Goal: Task Accomplishment & Management: Use online tool/utility

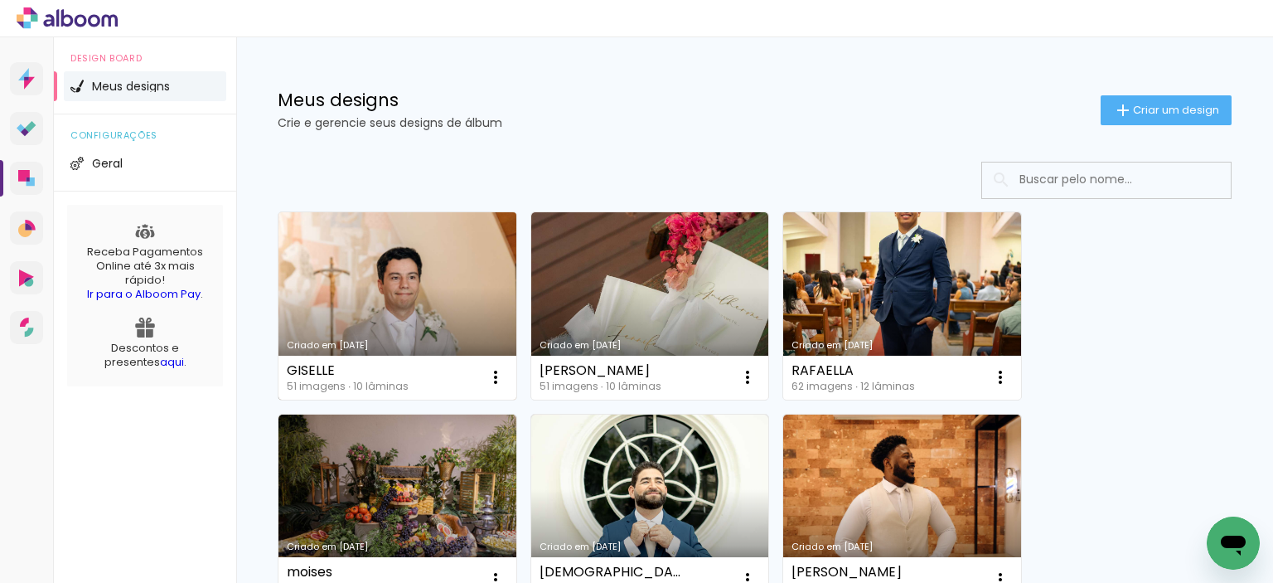
click at [434, 298] on link "Criado em [DATE]" at bounding box center [398, 305] width 238 height 187
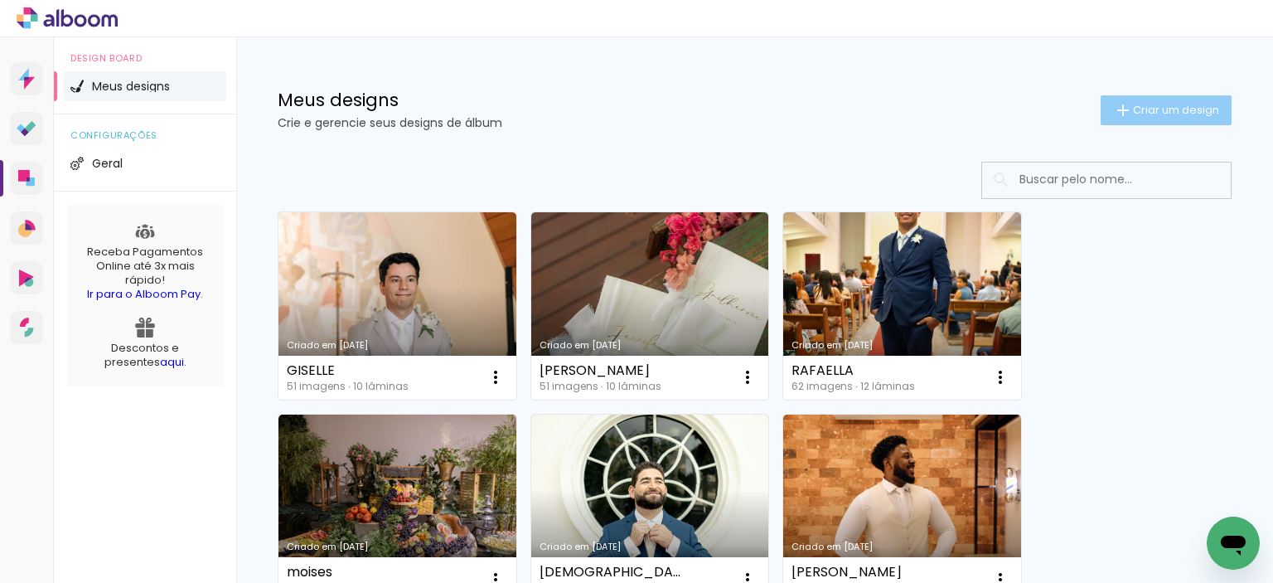
click at [1154, 105] on span "Criar um design" at bounding box center [1176, 109] width 86 height 11
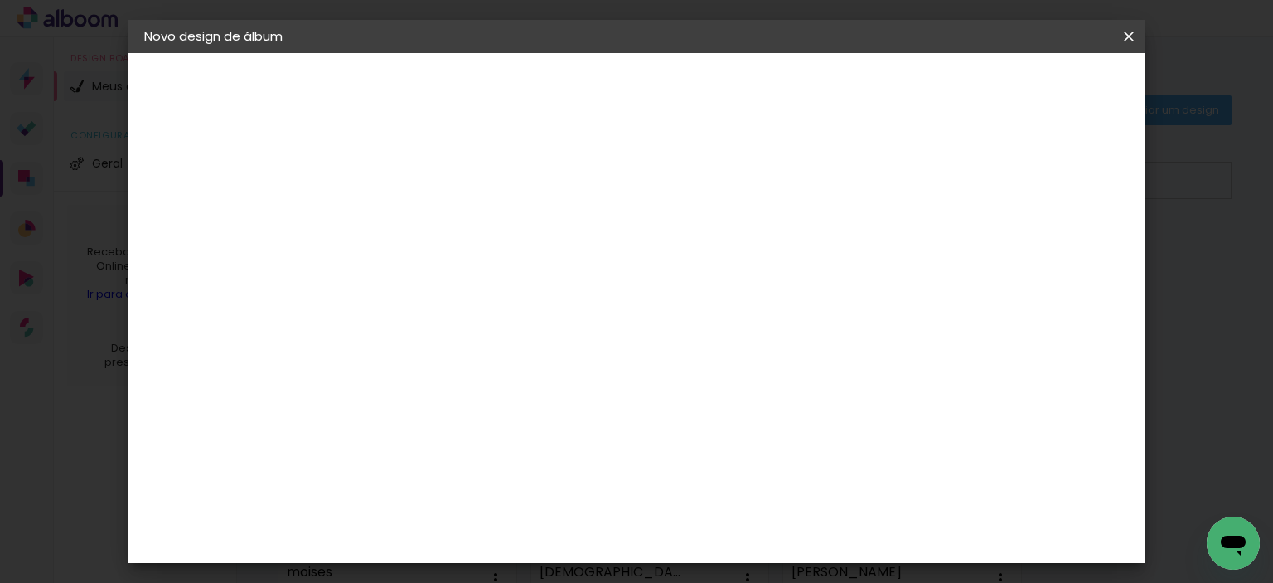
click at [415, 211] on input at bounding box center [415, 223] width 0 height 26
type input "[DEMOGRAPHIC_DATA] E [PERSON_NAME]"
type paper-input "[DEMOGRAPHIC_DATA] E [PERSON_NAME]"
click at [0, 0] on slot "Avançar" at bounding box center [0, 0] width 0 height 0
click at [681, 251] on paper-item "Tamanho Livre" at bounding box center [608, 252] width 148 height 36
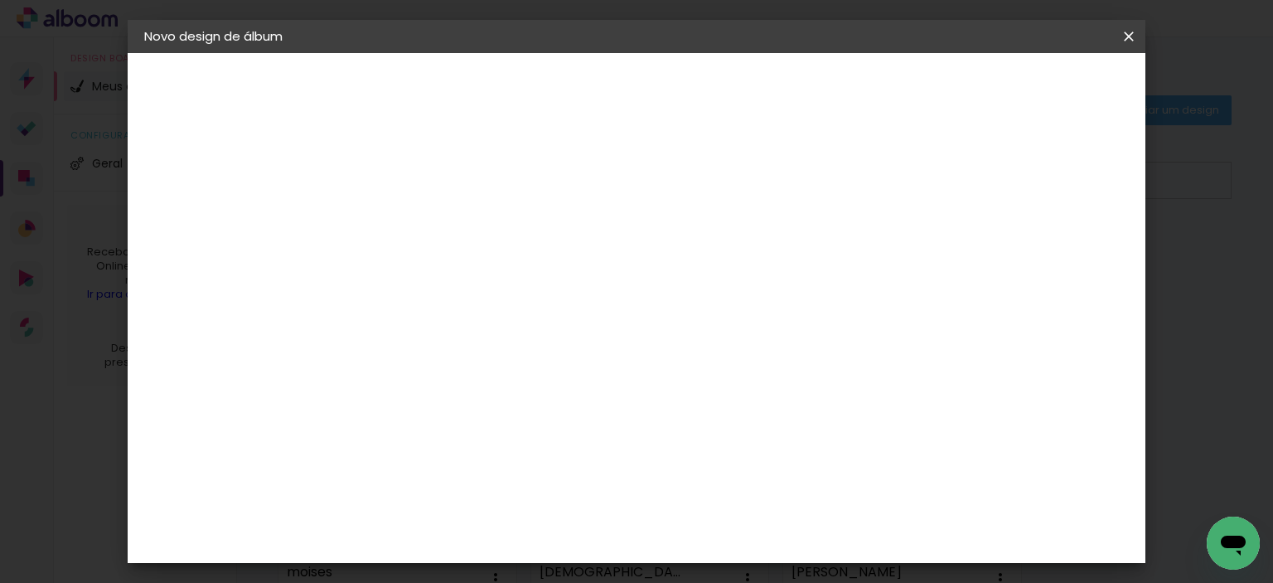
click at [0, 0] on slot "Avançar" at bounding box center [0, 0] width 0 height 0
drag, startPoint x: 365, startPoint y: 296, endPoint x: 380, endPoint y: 298, distance: 15.0
click at [380, 298] on input "30" at bounding box center [363, 300] width 43 height 25
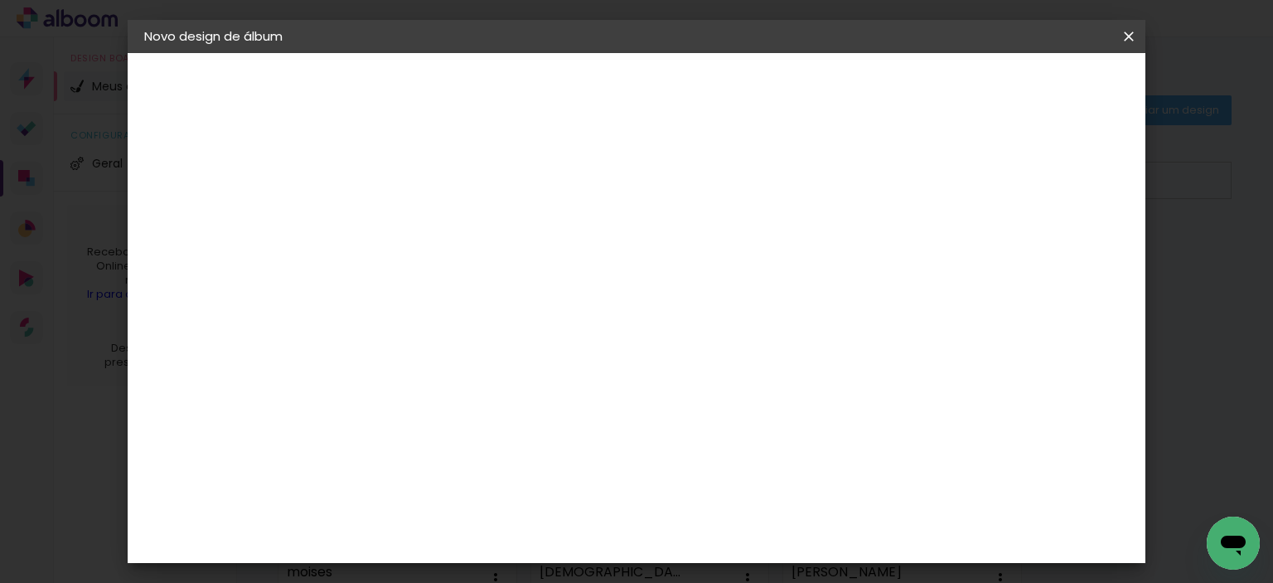
type input "23"
type paper-input "23"
click at [743, 533] on input "60" at bounding box center [728, 535] width 43 height 25
type input "62"
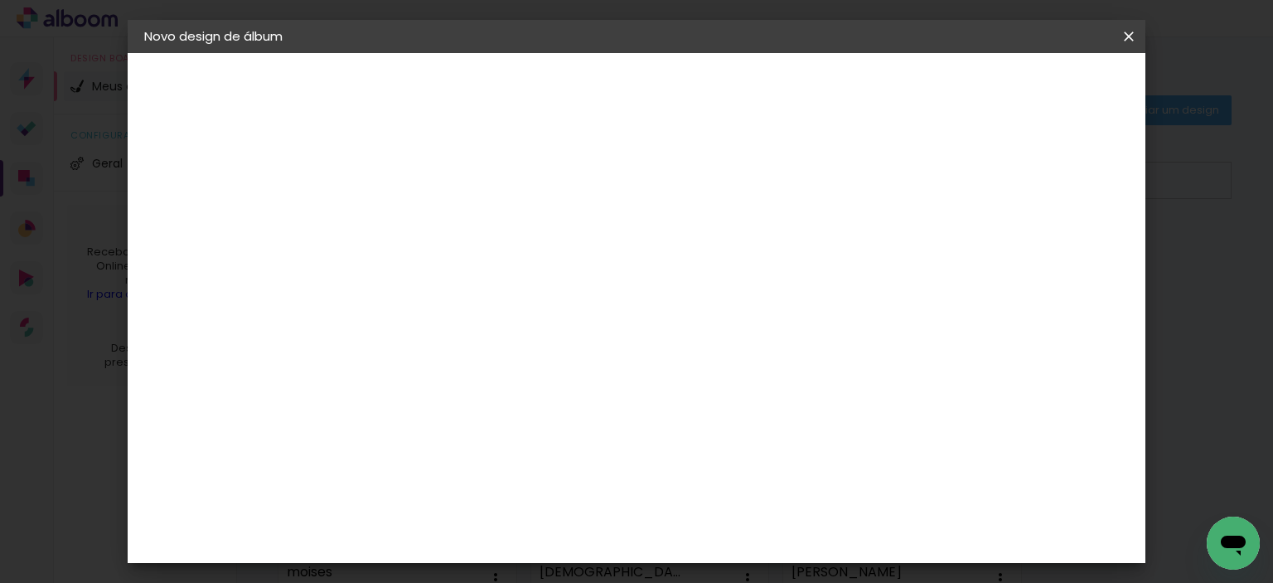
type paper-input "62"
click at [1025, 86] on span "Iniciar design" at bounding box center [987, 88] width 75 height 12
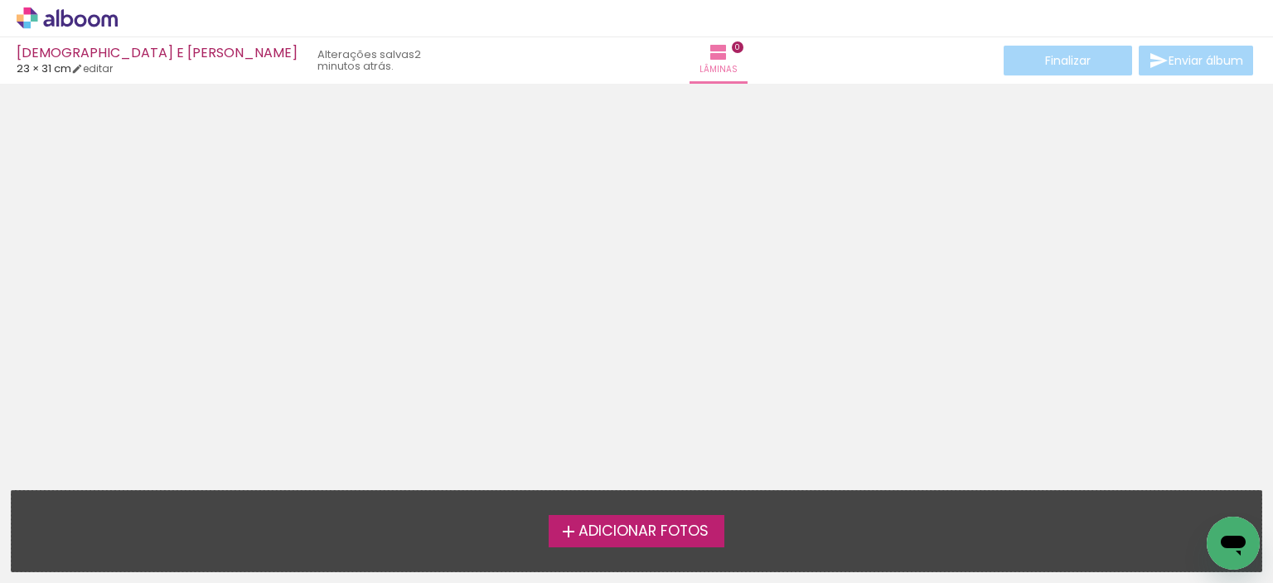
click at [635, 532] on span "Adicionar Fotos" at bounding box center [644, 531] width 130 height 15
click at [0, 0] on input "file" at bounding box center [0, 0] width 0 height 0
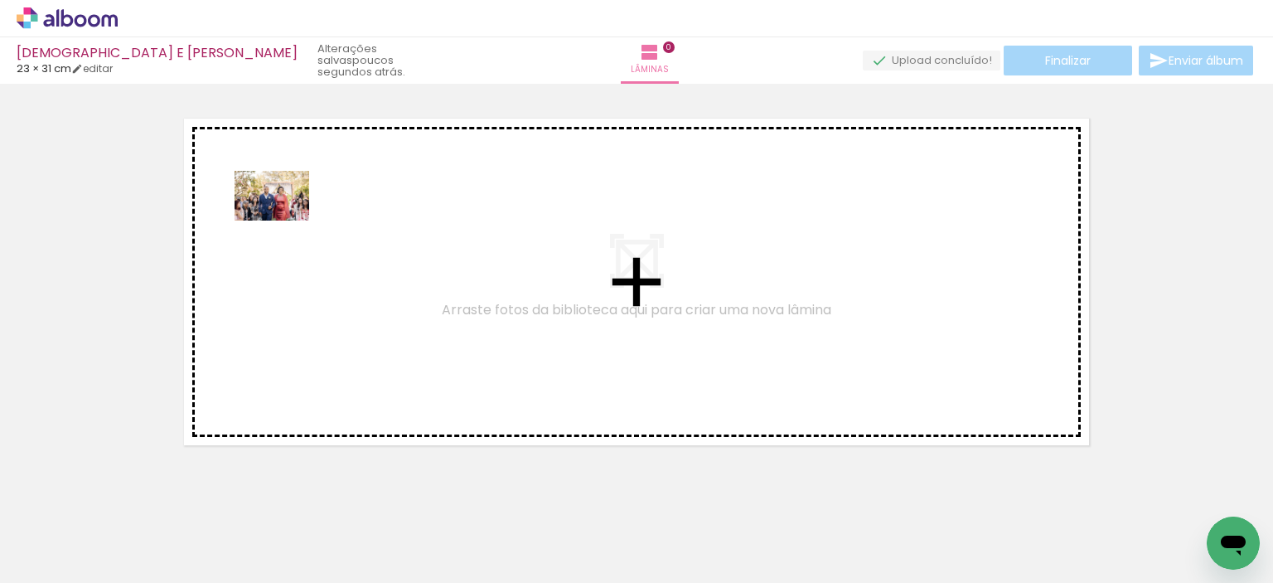
drag, startPoint x: 172, startPoint y: 544, endPoint x: 284, endPoint y: 220, distance: 342.4
click at [284, 220] on quentale-workspace at bounding box center [636, 291] width 1273 height 583
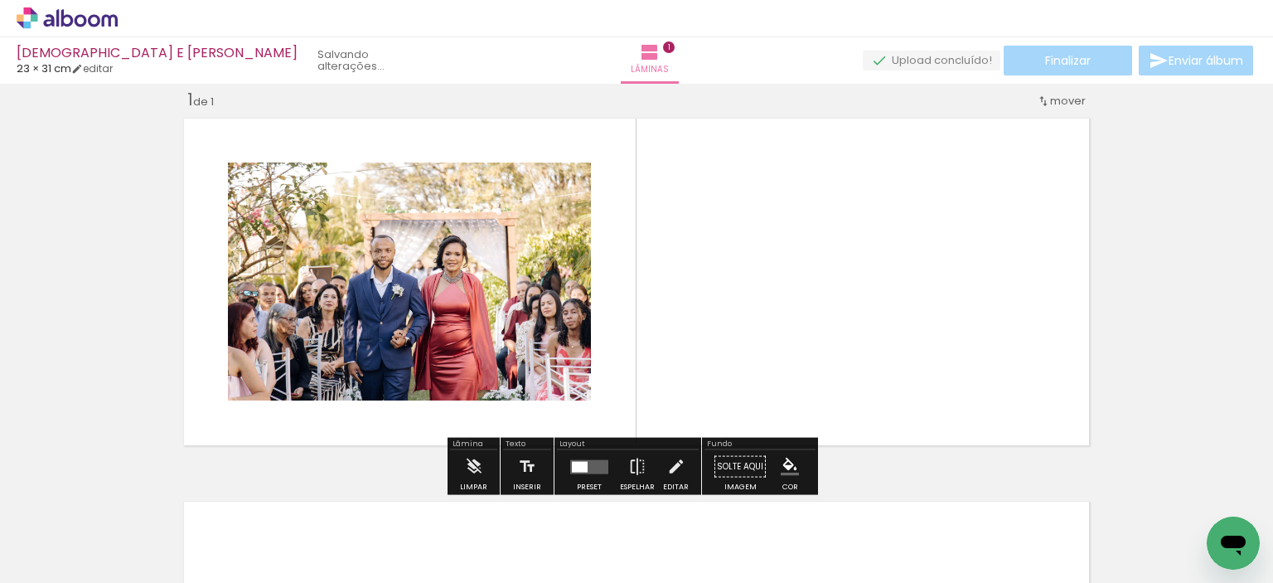
scroll to position [21, 0]
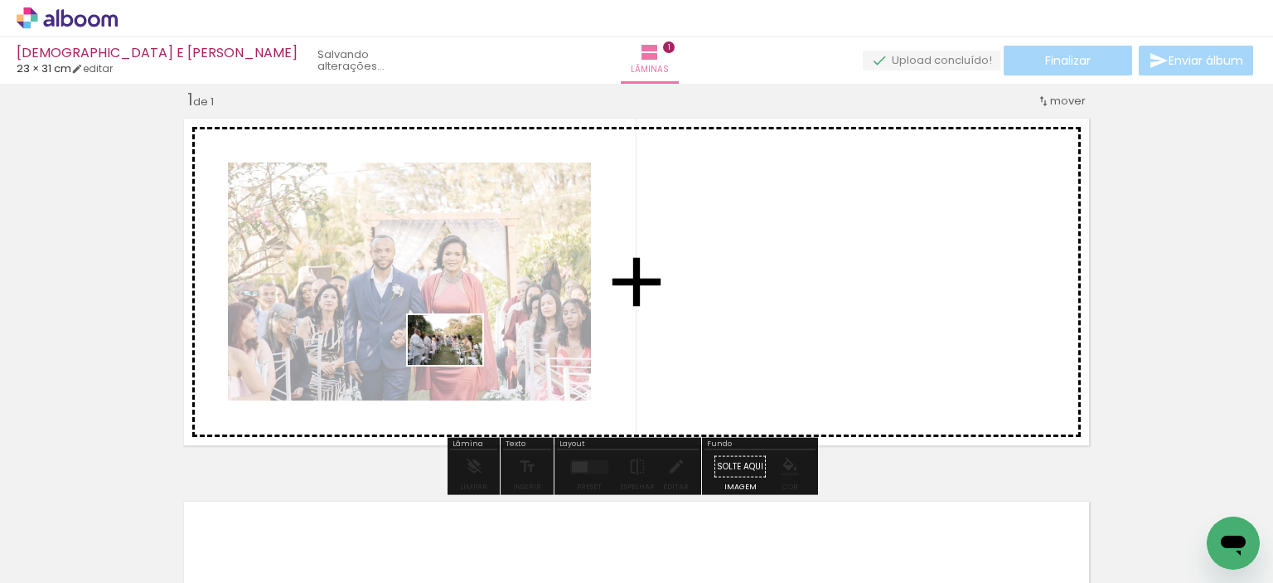
drag, startPoint x: 280, startPoint y: 523, endPoint x: 458, endPoint y: 365, distance: 237.8
click at [458, 365] on quentale-workspace at bounding box center [636, 291] width 1273 height 583
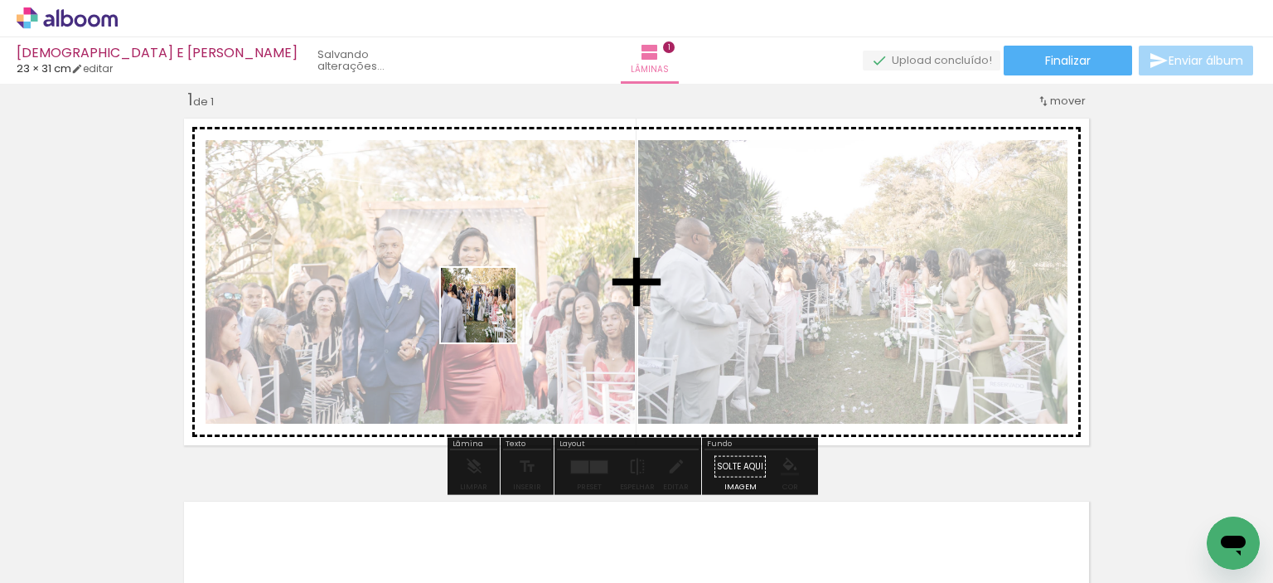
drag, startPoint x: 371, startPoint y: 533, endPoint x: 491, endPoint y: 450, distance: 146.0
click at [503, 295] on quentale-workspace at bounding box center [636, 291] width 1273 height 583
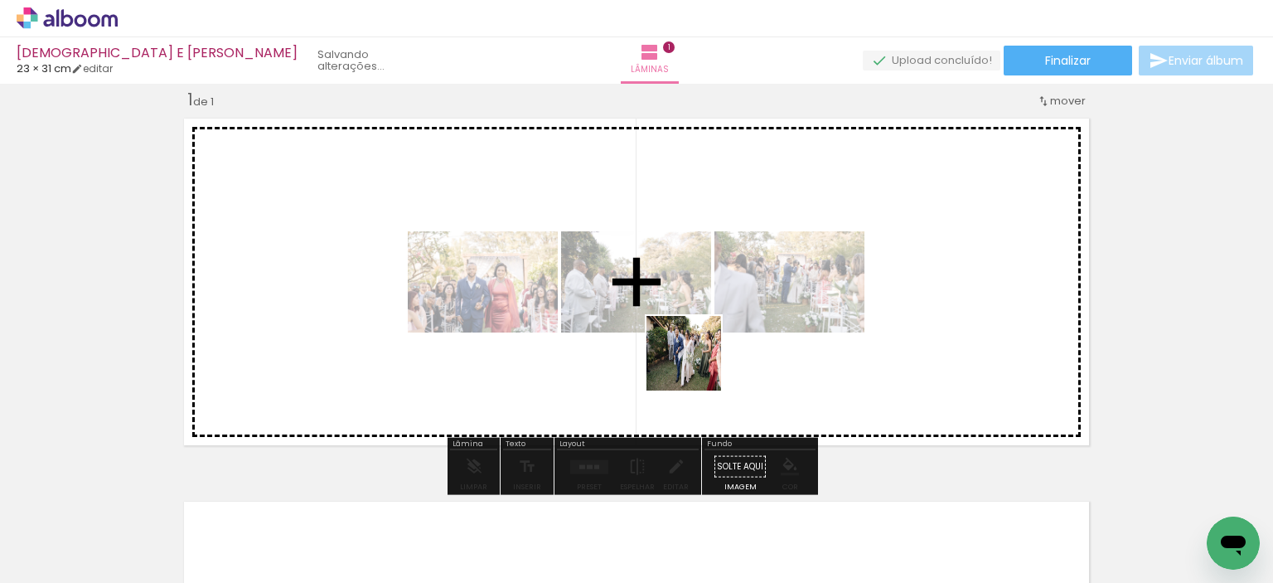
drag, startPoint x: 454, startPoint y: 521, endPoint x: 760, endPoint y: 430, distance: 318.9
click at [734, 347] on quentale-workspace at bounding box center [636, 291] width 1273 height 583
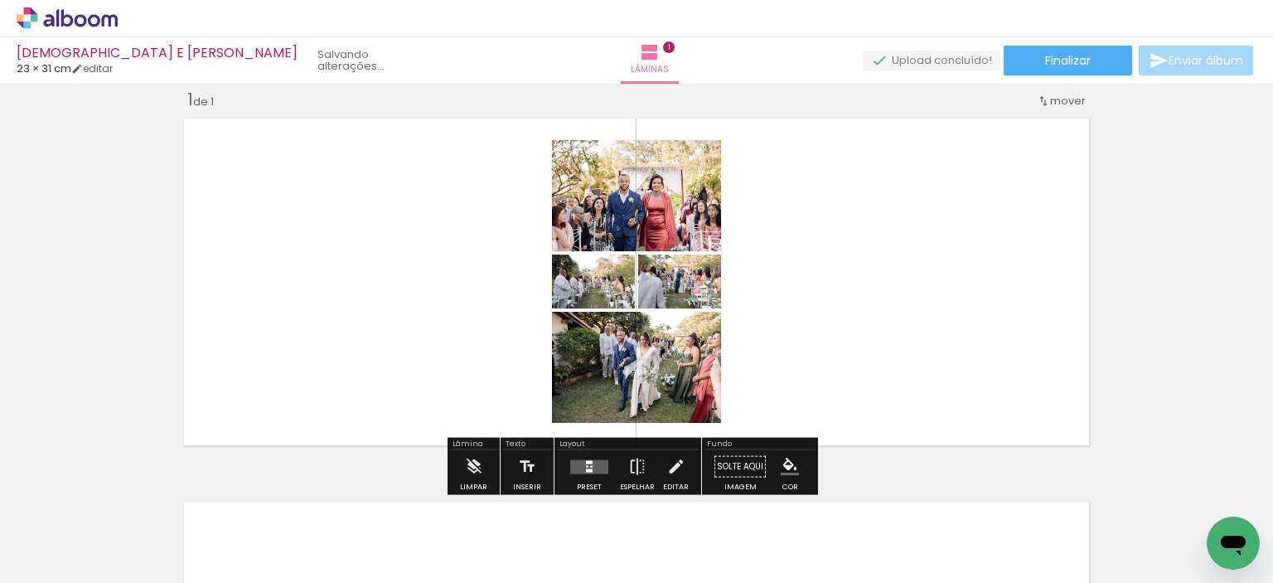
click at [599, 461] on quentale-layouter at bounding box center [589, 466] width 38 height 14
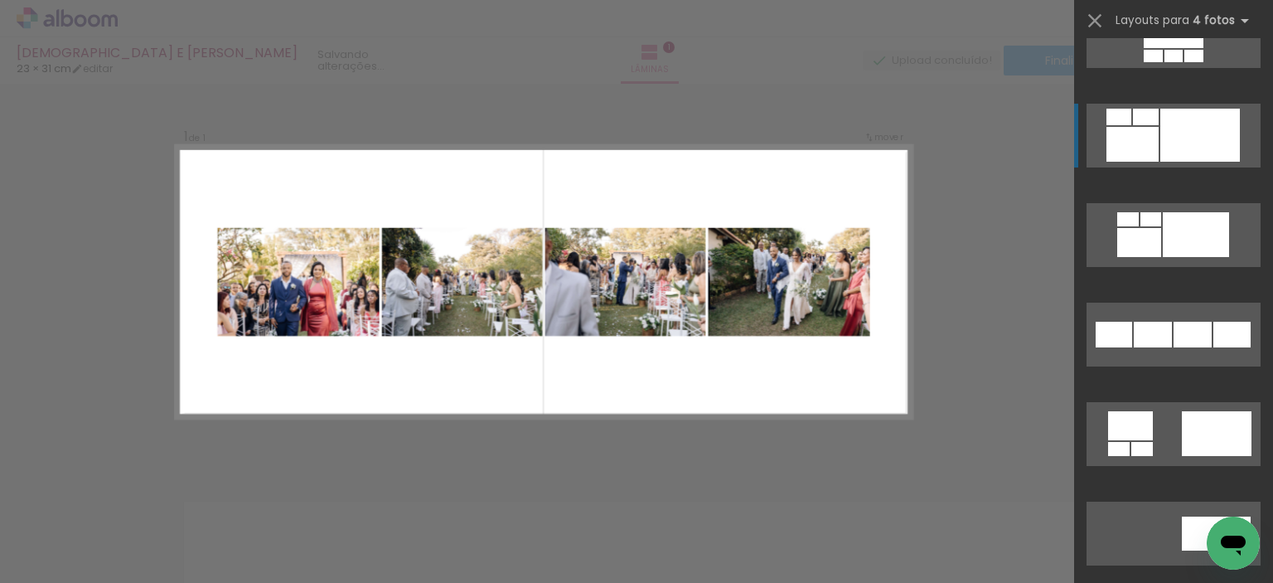
scroll to position [1492, 0]
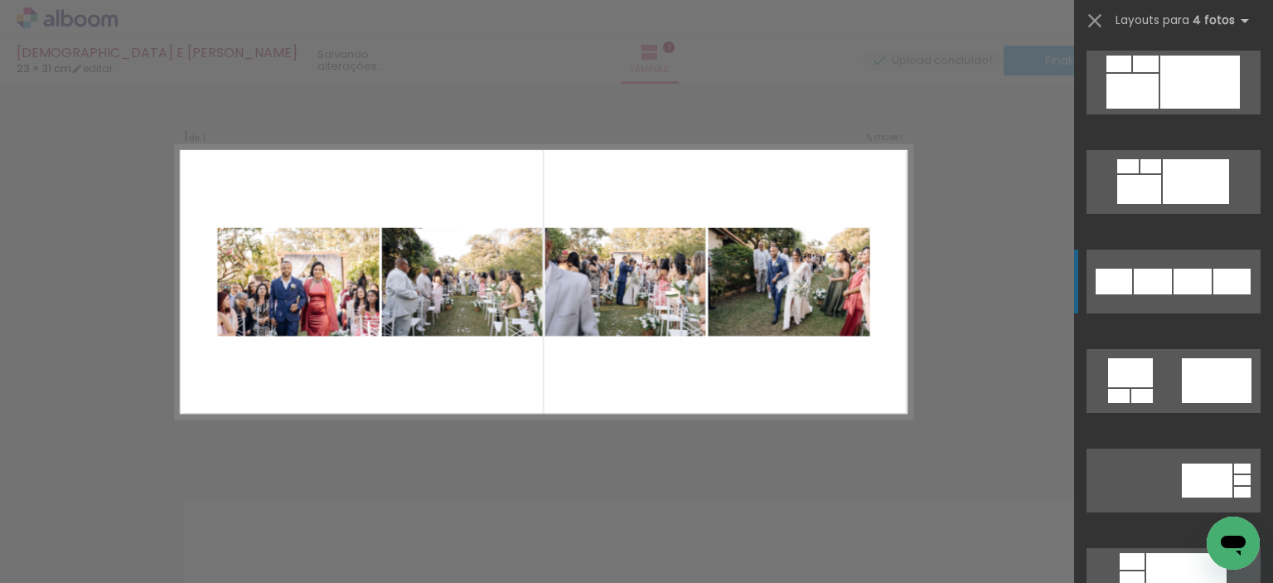
click at [1174, 292] on div at bounding box center [1193, 282] width 38 height 26
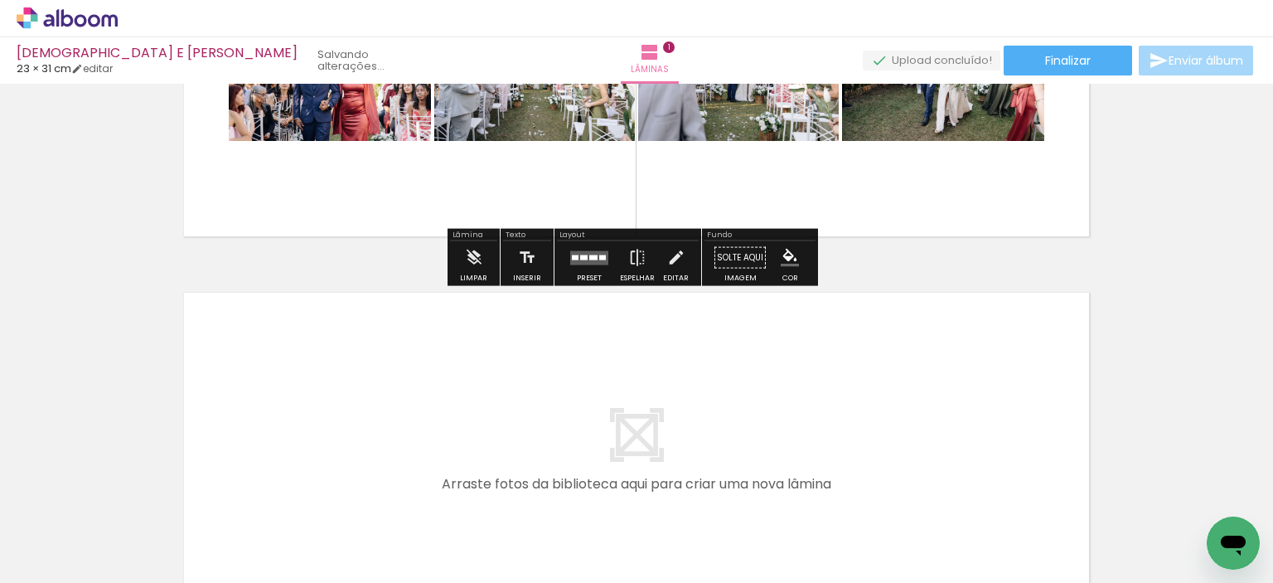
scroll to position [269, 0]
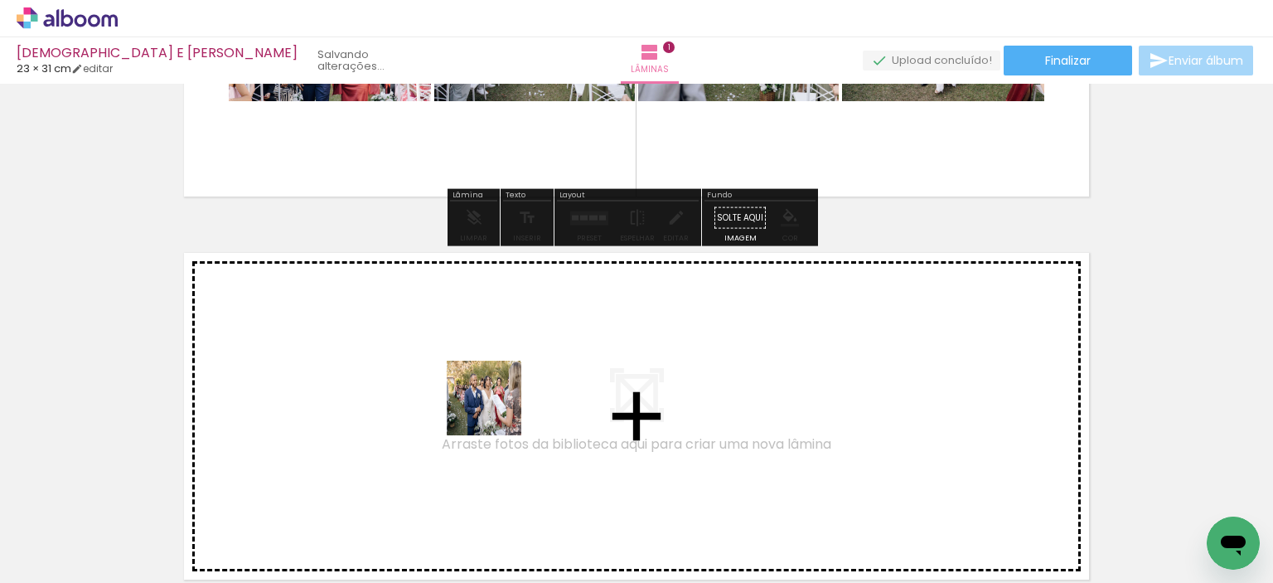
drag, startPoint x: 540, startPoint y: 535, endPoint x: 584, endPoint y: 511, distance: 50.5
click at [497, 410] on quentale-workspace at bounding box center [636, 291] width 1273 height 583
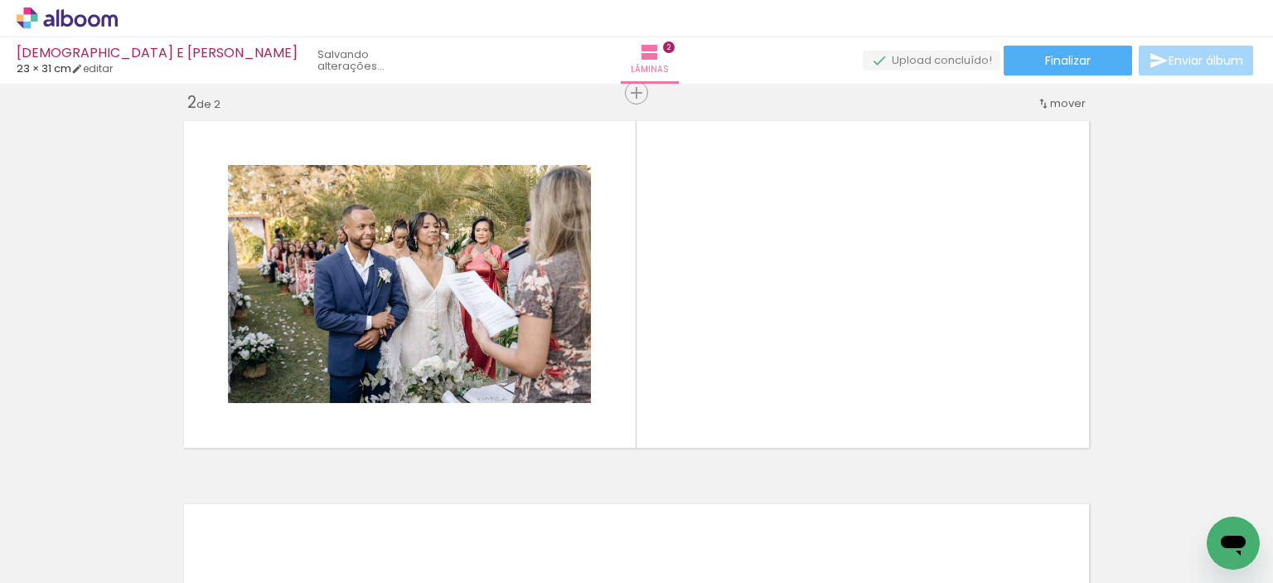
scroll to position [404, 0]
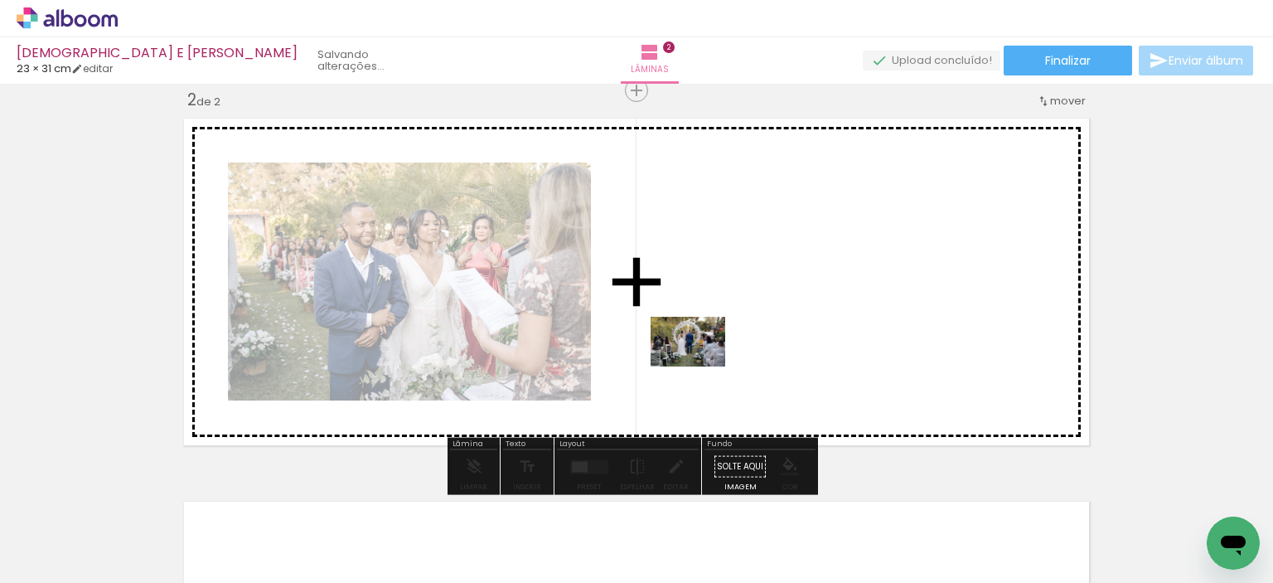
drag, startPoint x: 636, startPoint y: 523, endPoint x: 700, endPoint y: 366, distance: 169.5
click at [700, 366] on quentale-workspace at bounding box center [636, 291] width 1273 height 583
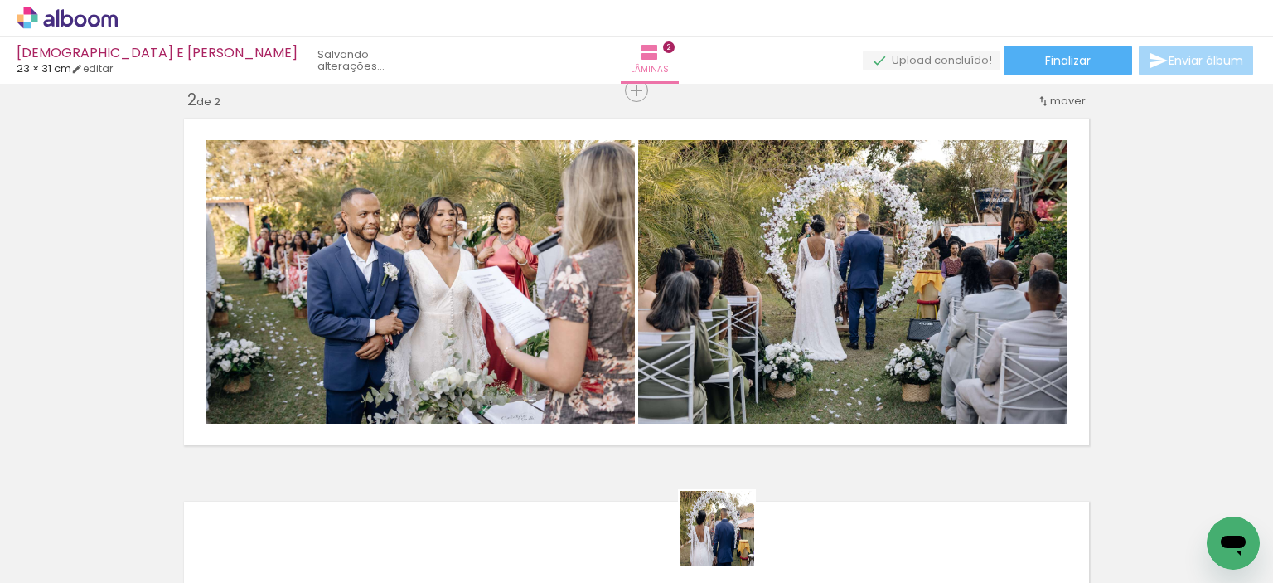
drag, startPoint x: 729, startPoint y: 540, endPoint x: 799, endPoint y: 440, distance: 122.1
click at [779, 380] on quentale-workspace at bounding box center [636, 291] width 1273 height 583
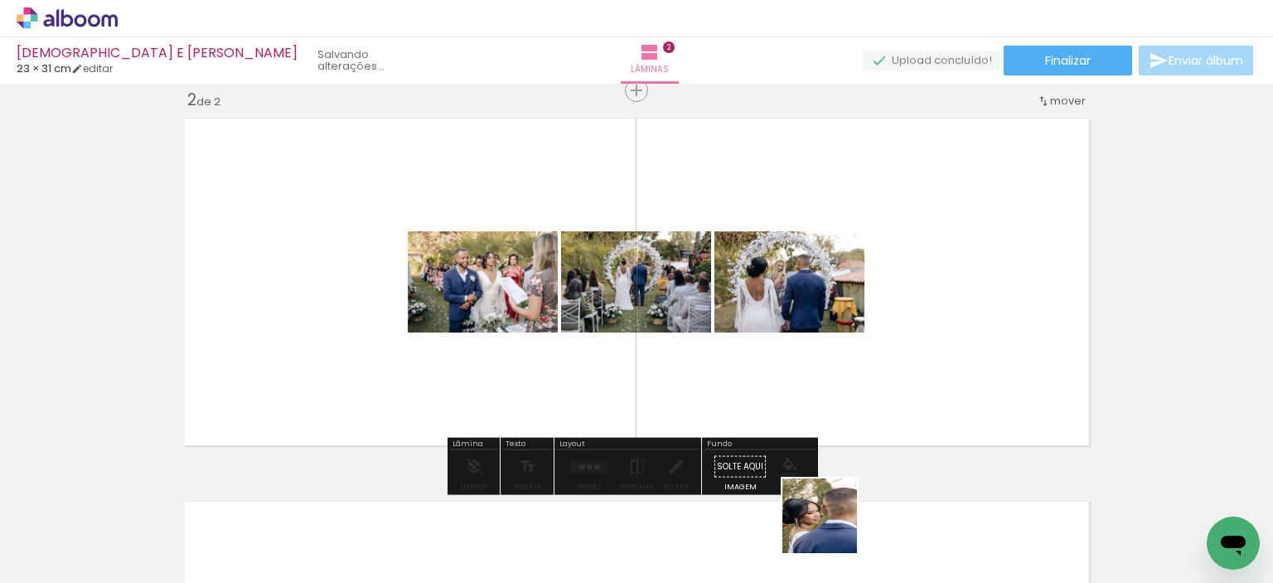
drag, startPoint x: 832, startPoint y: 528, endPoint x: 865, endPoint y: 352, distance: 178.8
click at [865, 352] on quentale-workspace at bounding box center [636, 291] width 1273 height 583
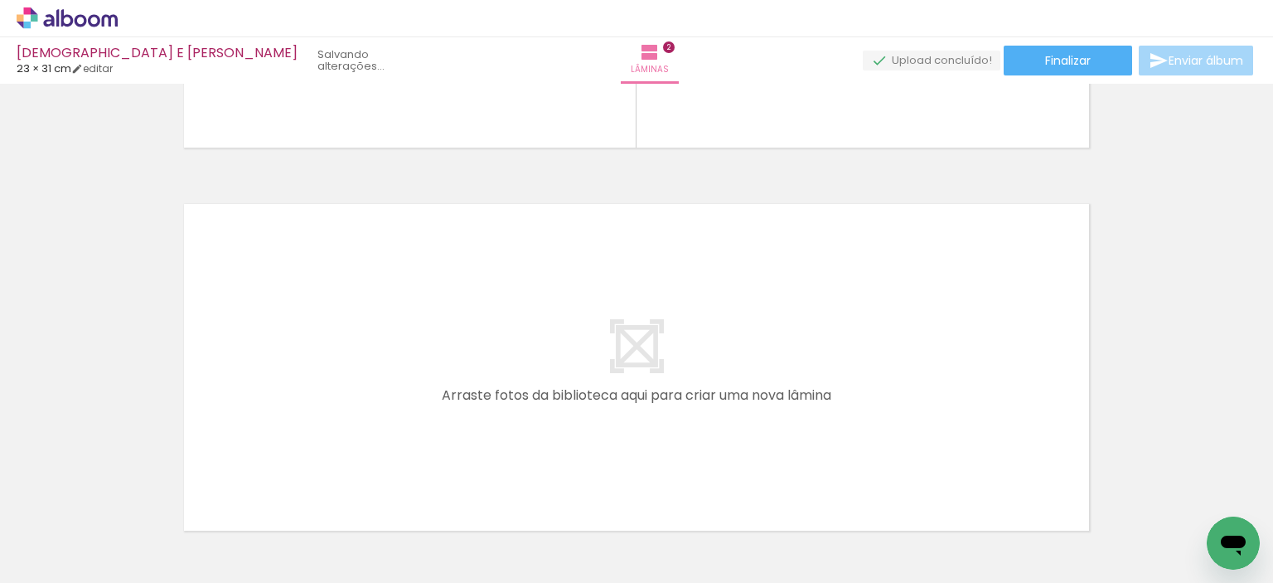
scroll to position [735, 0]
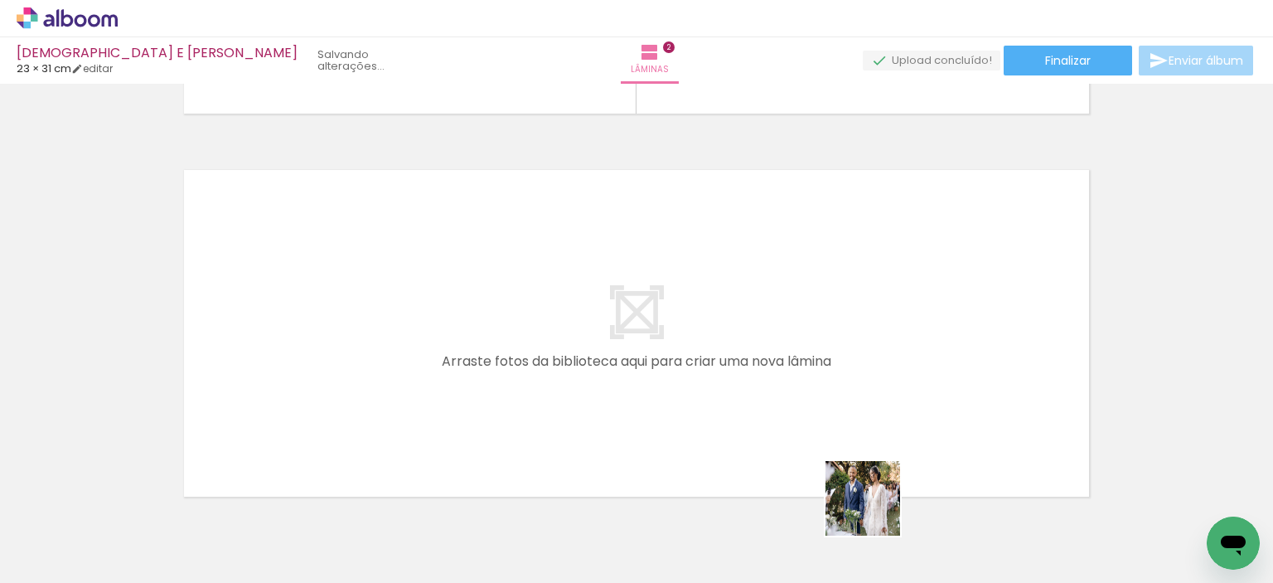
drag, startPoint x: 916, startPoint y: 538, endPoint x: 554, endPoint y: 410, distance: 384.1
click at [554, 410] on quentale-workspace at bounding box center [636, 291] width 1273 height 583
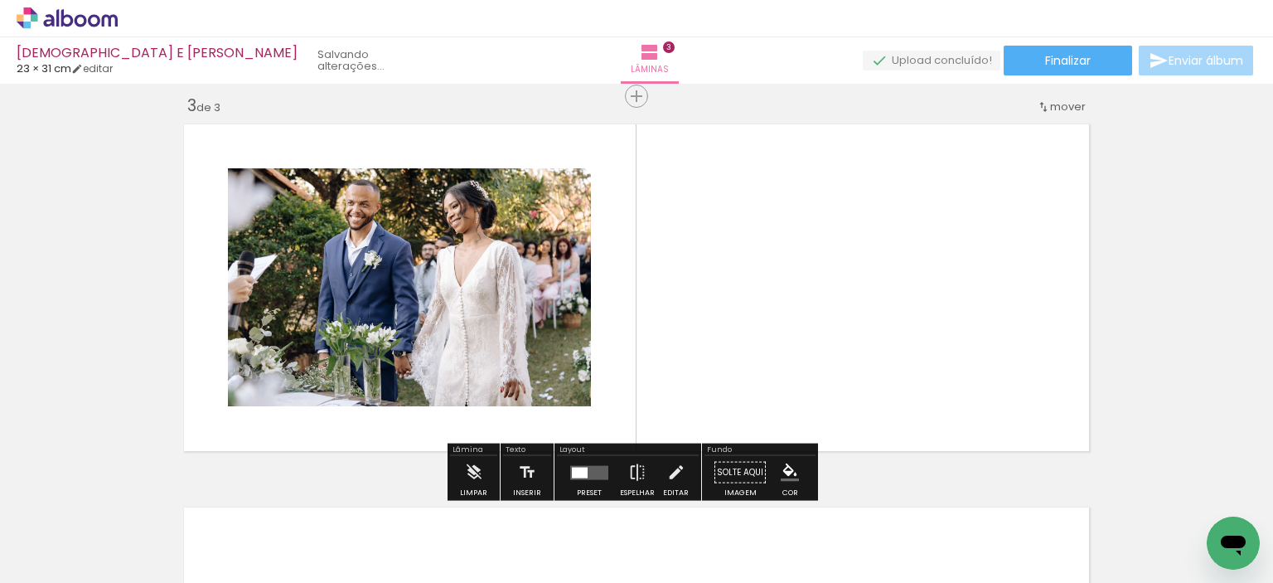
scroll to position [787, 0]
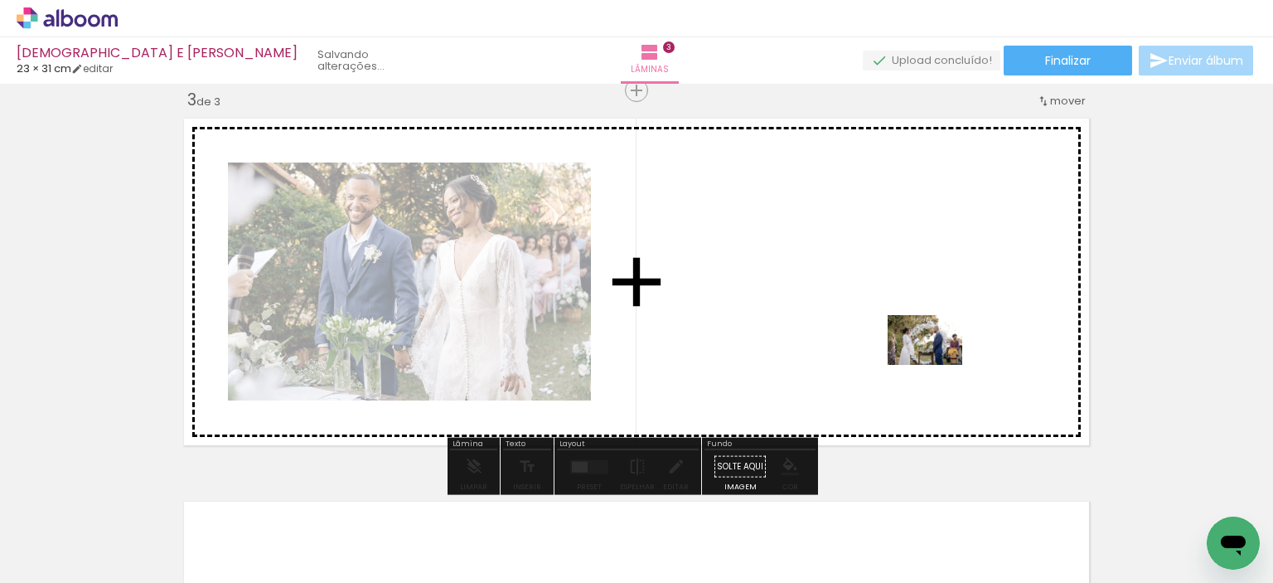
drag, startPoint x: 1177, startPoint y: 533, endPoint x: 937, endPoint y: 364, distance: 293.9
click at [937, 364] on quentale-workspace at bounding box center [636, 291] width 1273 height 583
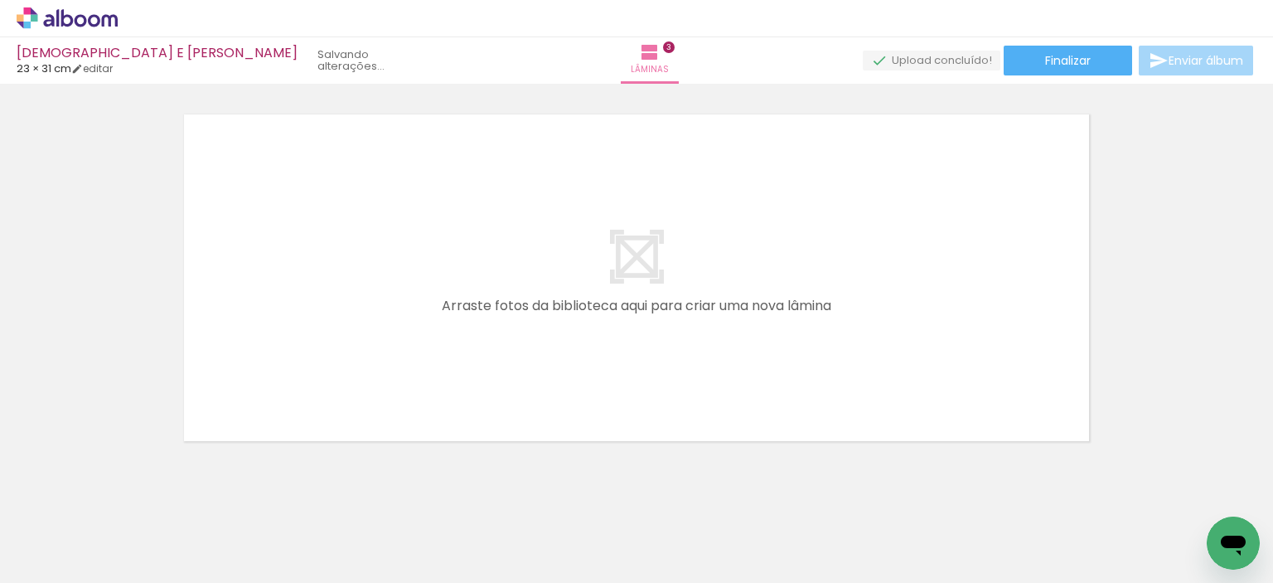
scroll to position [1200, 0]
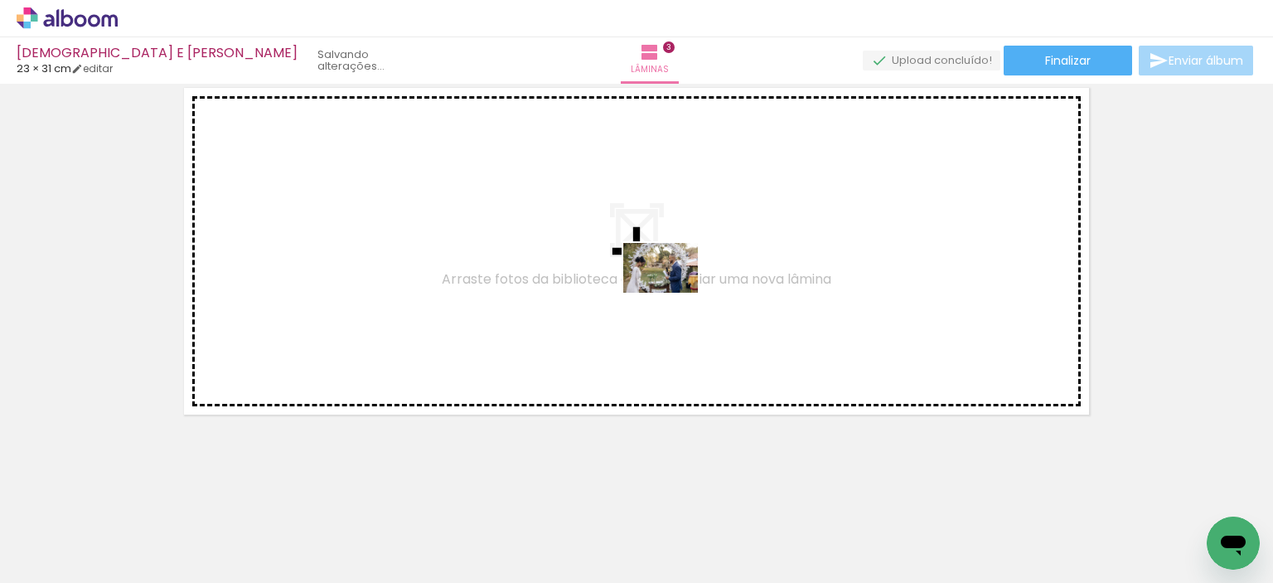
drag, startPoint x: 1011, startPoint y: 530, endPoint x: 673, endPoint y: 293, distance: 413.0
click at [673, 293] on quentale-workspace at bounding box center [636, 291] width 1273 height 583
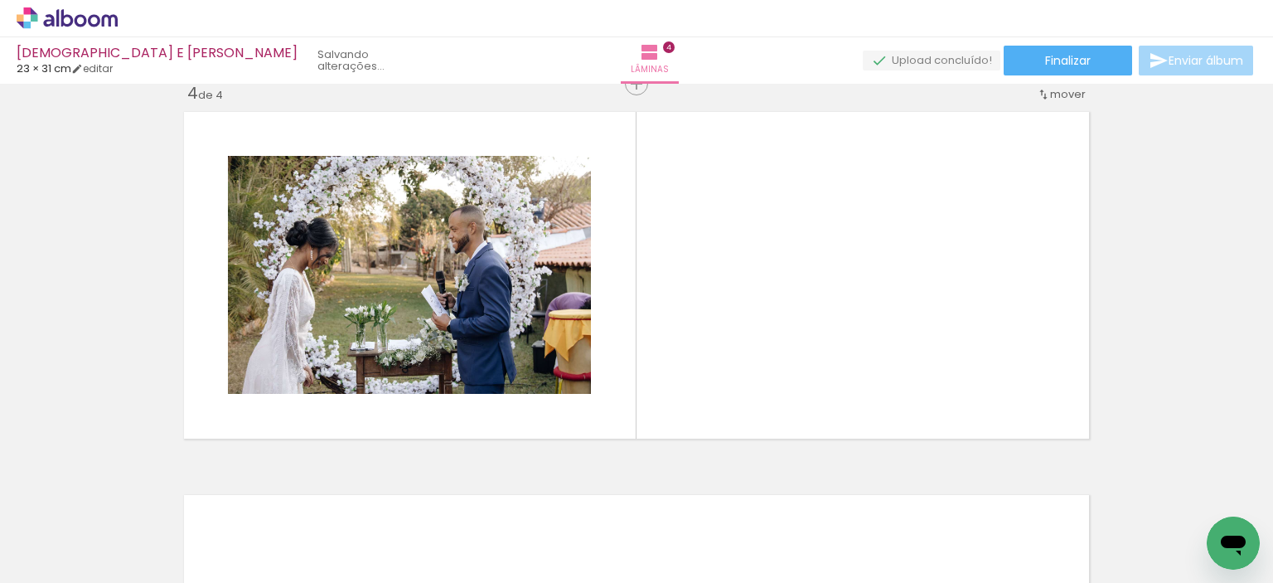
scroll to position [1170, 0]
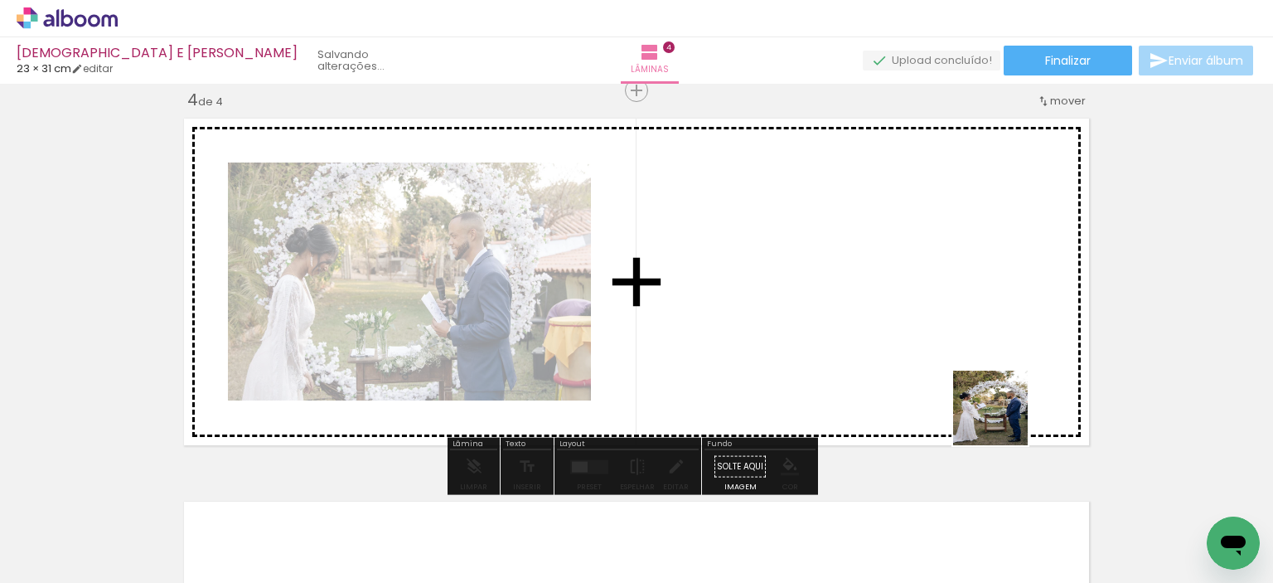
drag, startPoint x: 1003, startPoint y: 420, endPoint x: 811, endPoint y: 432, distance: 192.7
click at [892, 314] on quentale-workspace at bounding box center [636, 291] width 1273 height 583
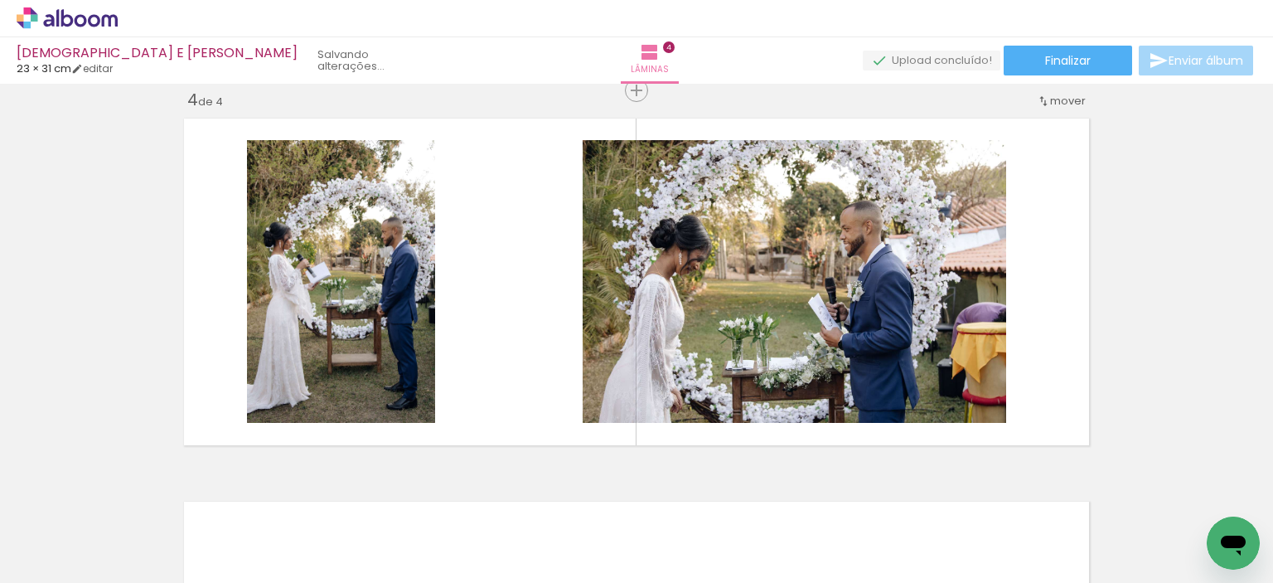
scroll to position [0, 584]
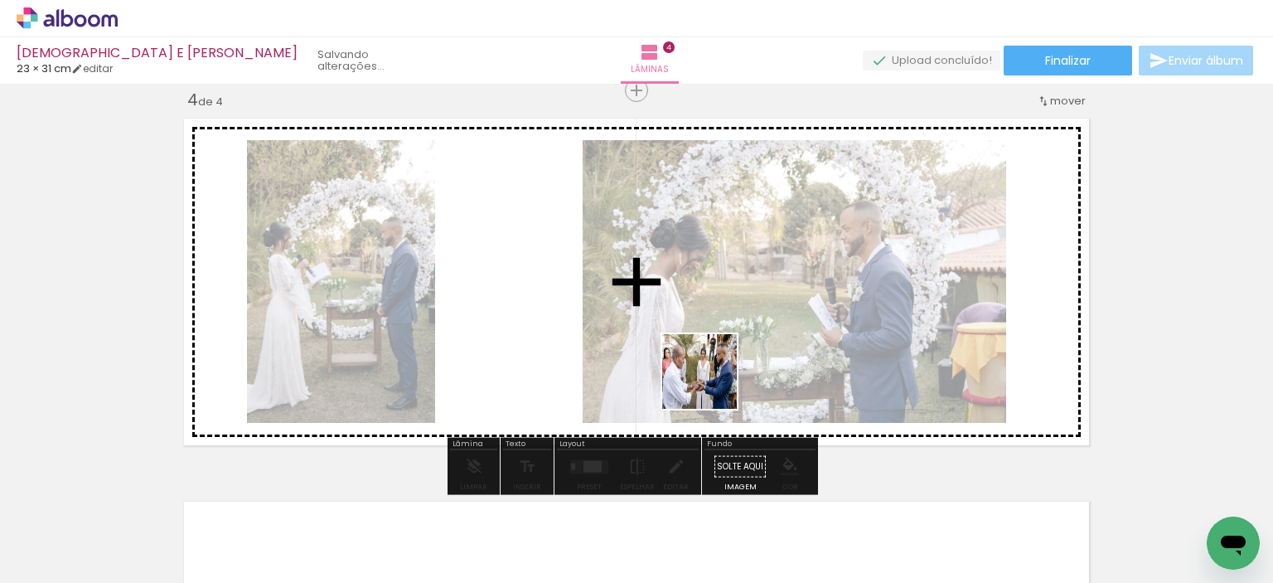
drag, startPoint x: 693, startPoint y: 542, endPoint x: 744, endPoint y: 497, distance: 68.7
click at [715, 375] on quentale-workspace at bounding box center [636, 291] width 1273 height 583
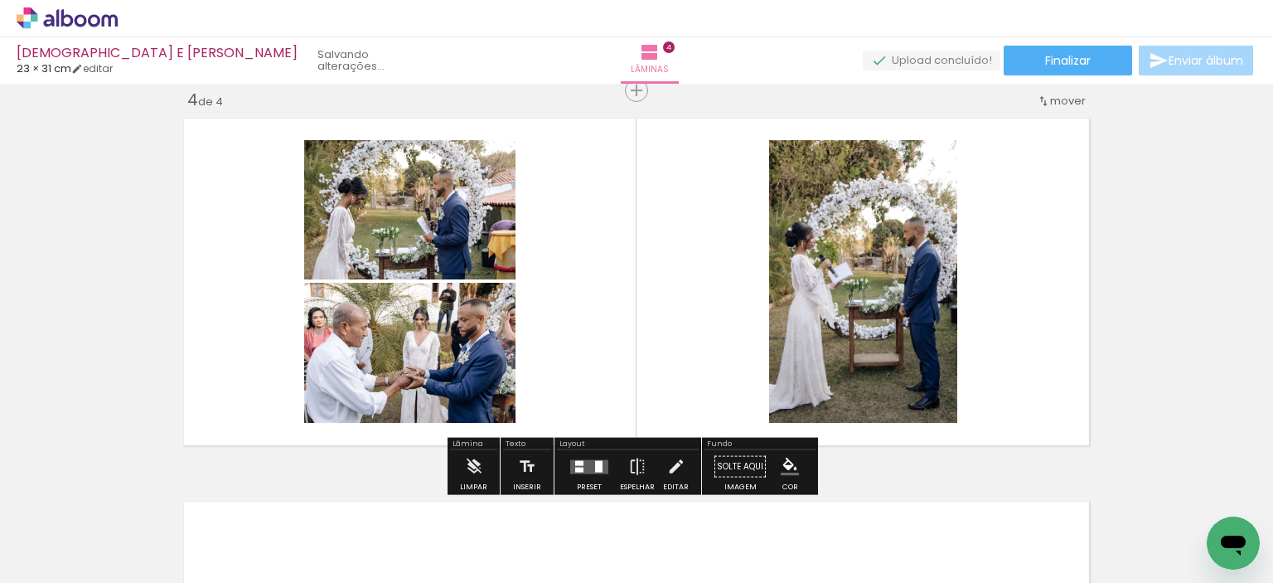
drag, startPoint x: 796, startPoint y: 535, endPoint x: 748, endPoint y: 404, distance: 140.3
click at [739, 359] on quentale-workspace at bounding box center [636, 291] width 1273 height 583
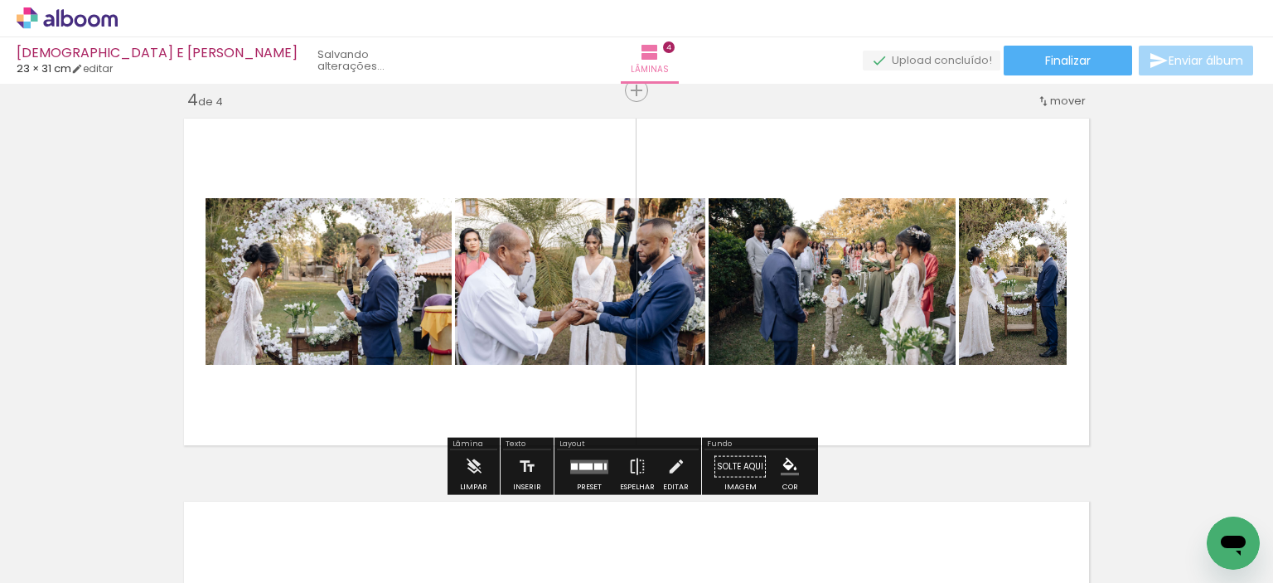
drag, startPoint x: 886, startPoint y: 533, endPoint x: 902, endPoint y: 389, distance: 145.1
click at [902, 389] on quentale-workspace at bounding box center [636, 291] width 1273 height 583
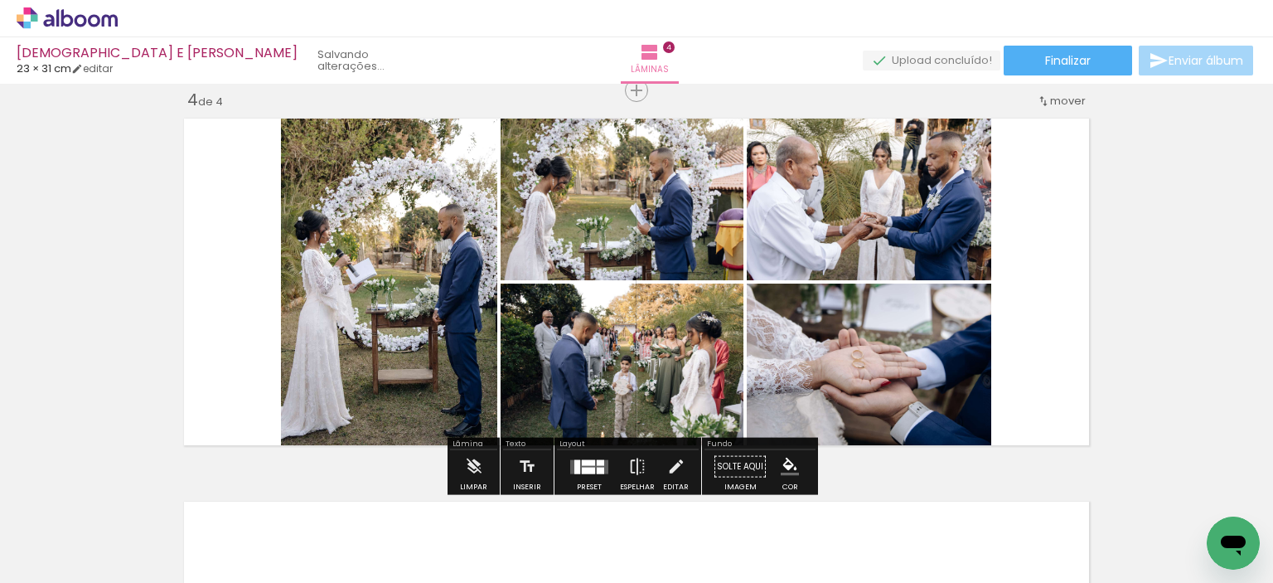
click at [597, 467] on div at bounding box center [600, 470] width 7 height 7
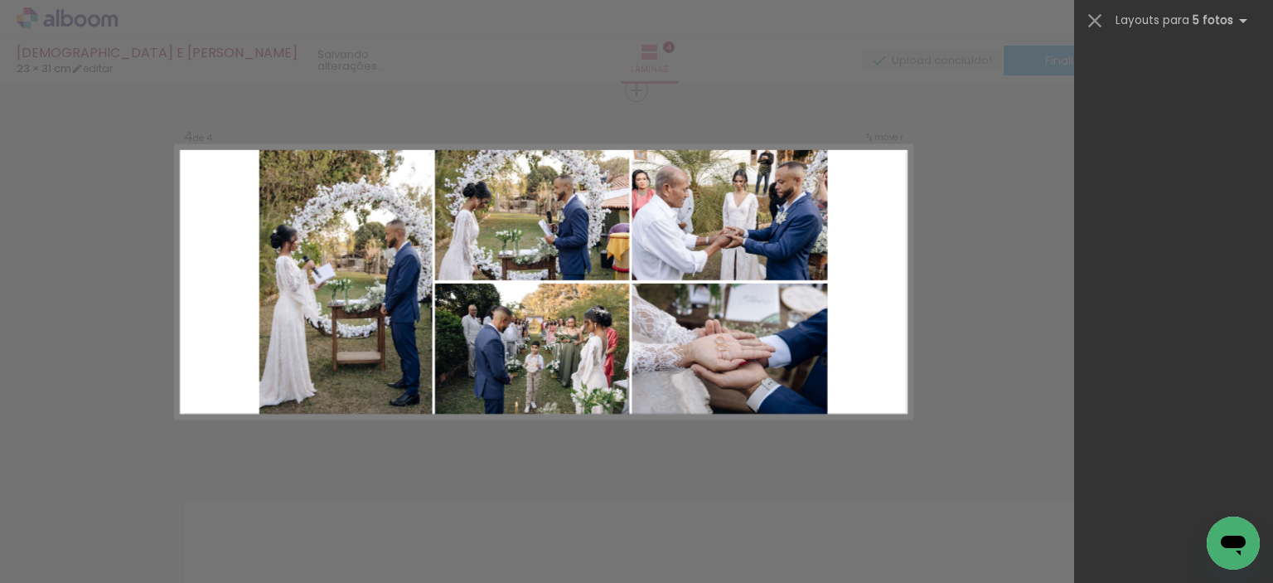
scroll to position [0, 0]
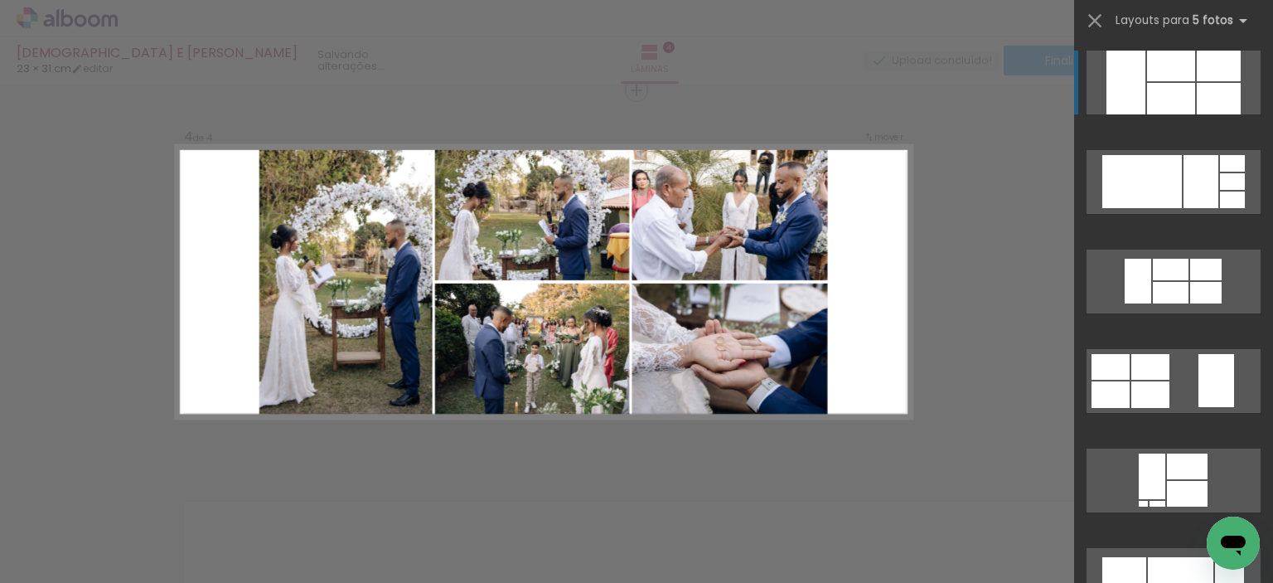
click at [1197, 99] on div at bounding box center [1219, 98] width 44 height 31
click at [1173, 72] on div at bounding box center [1171, 66] width 48 height 31
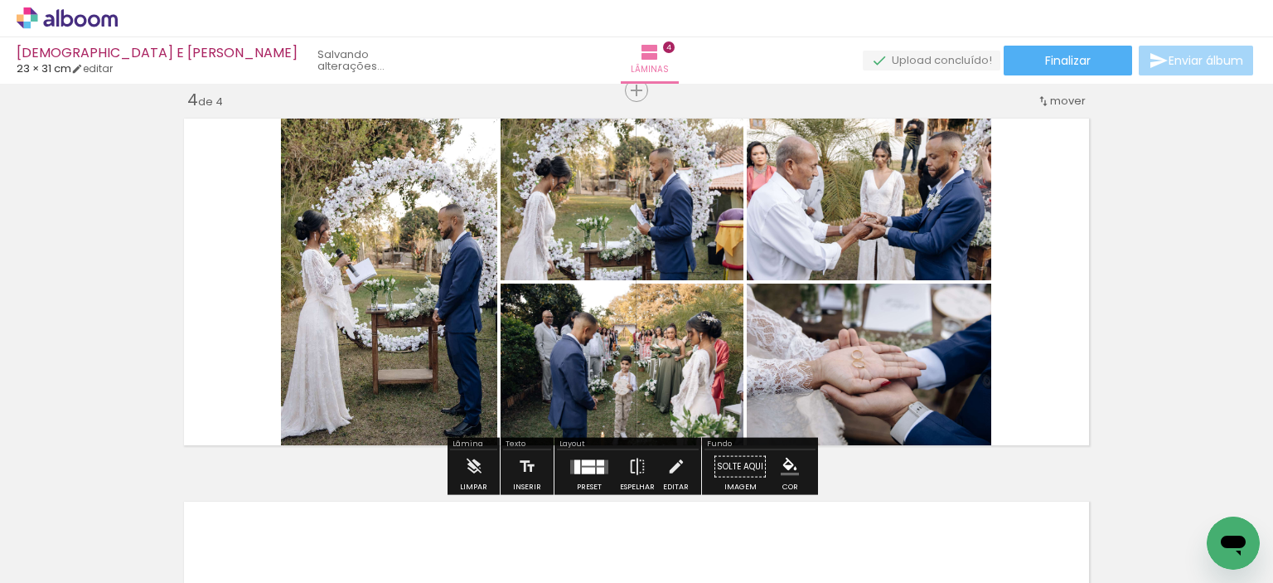
click at [591, 467] on quentale-layouter at bounding box center [589, 466] width 38 height 14
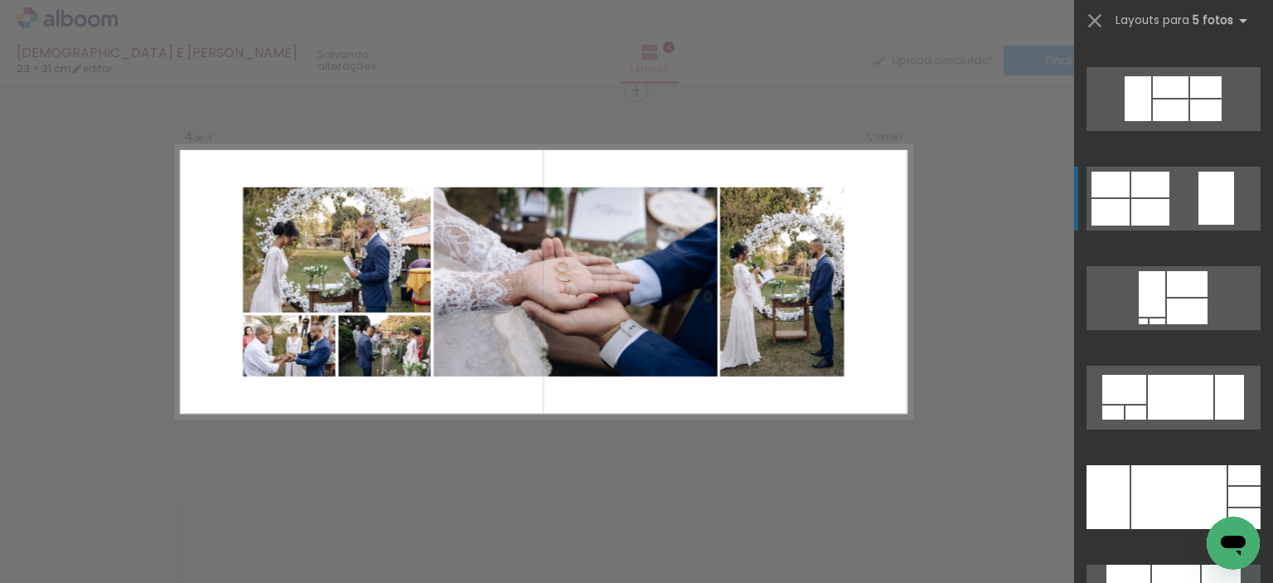
scroll to position [166, 0]
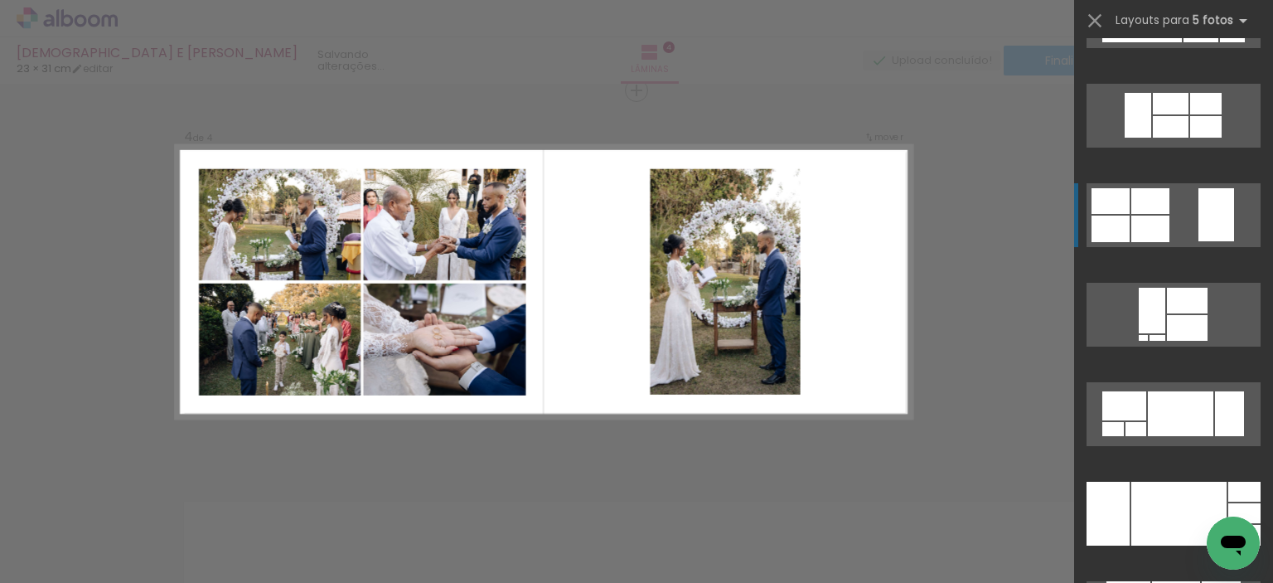
click at [1176, 226] on quentale-layouter at bounding box center [1174, 215] width 174 height 64
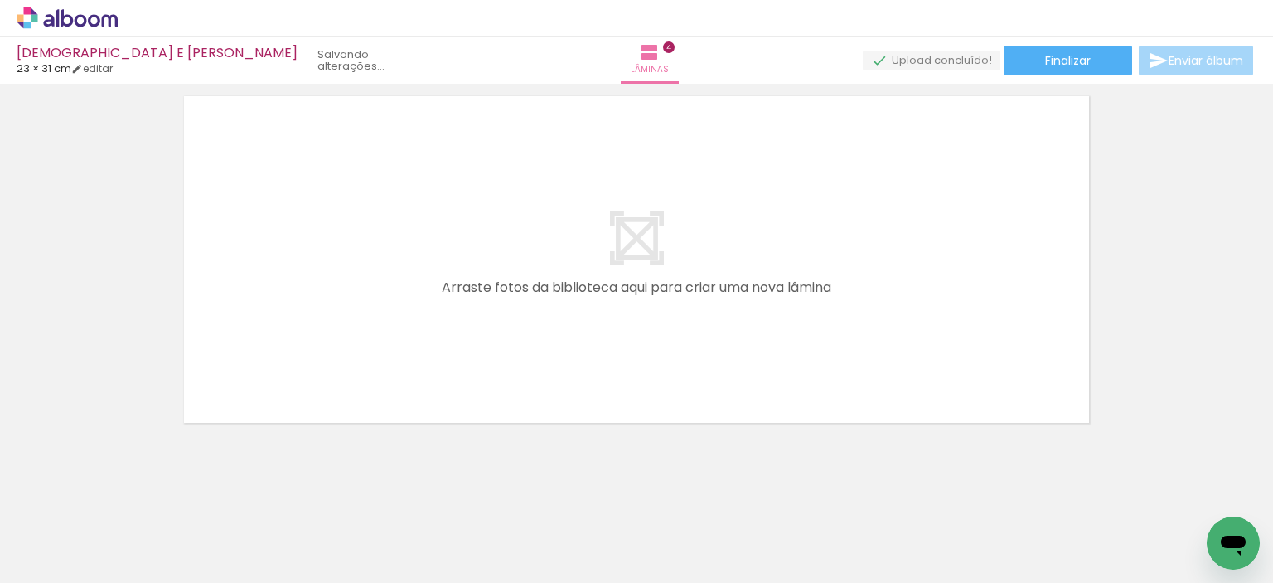
scroll to position [1583, 0]
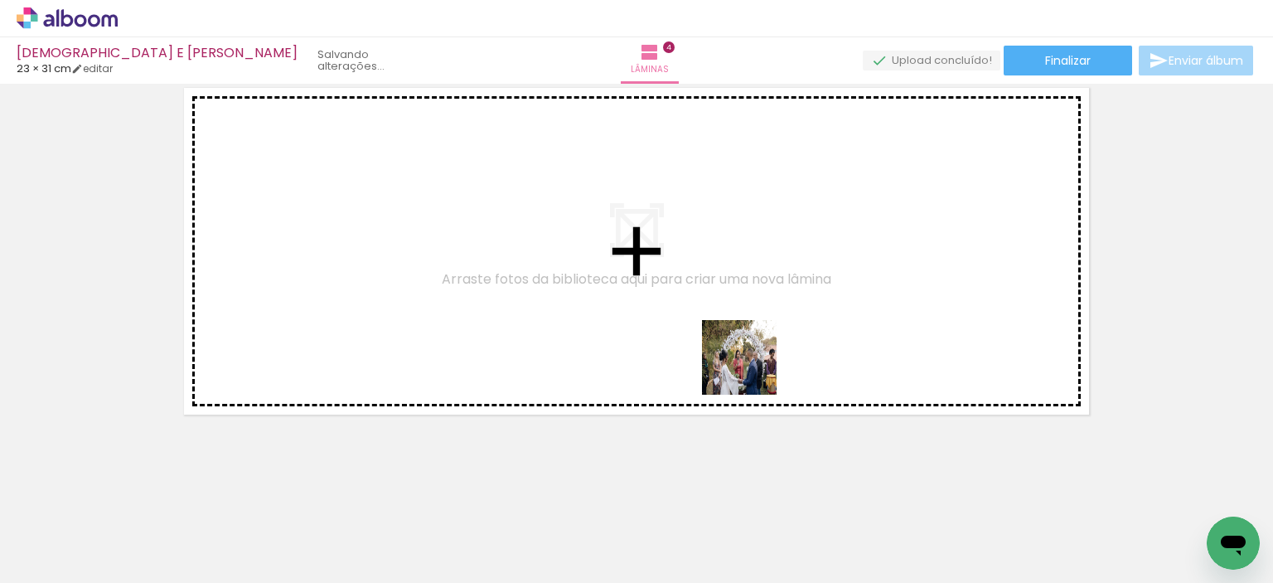
drag, startPoint x: 987, startPoint y: 526, endPoint x: 855, endPoint y: 467, distance: 145.4
click at [676, 326] on quentale-workspace at bounding box center [636, 291] width 1273 height 583
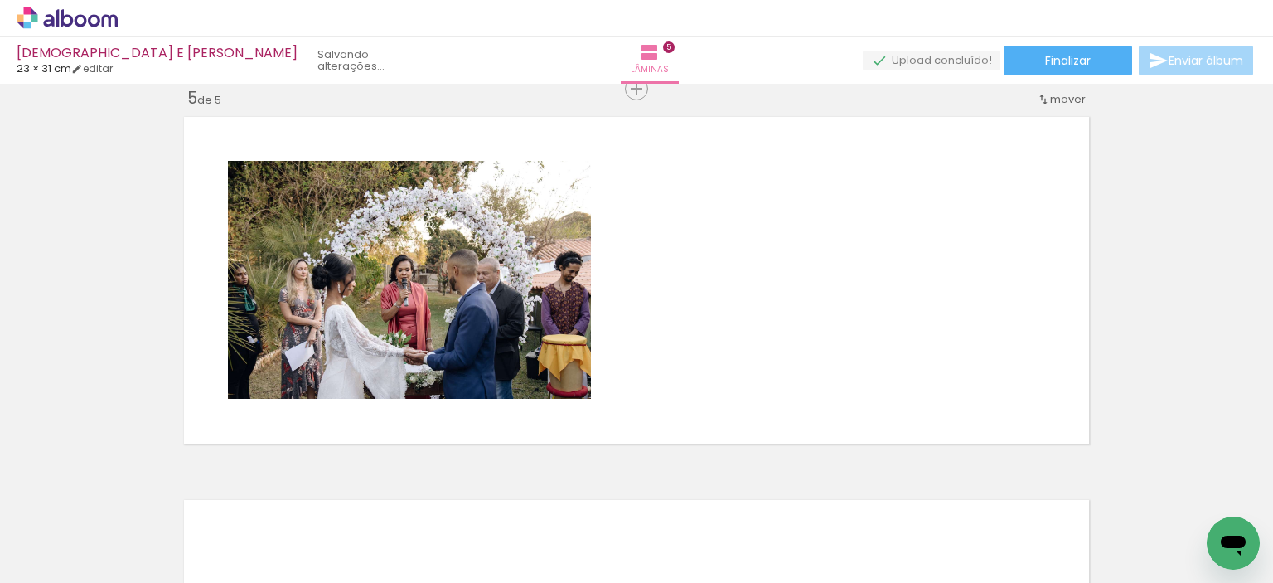
scroll to position [1553, 0]
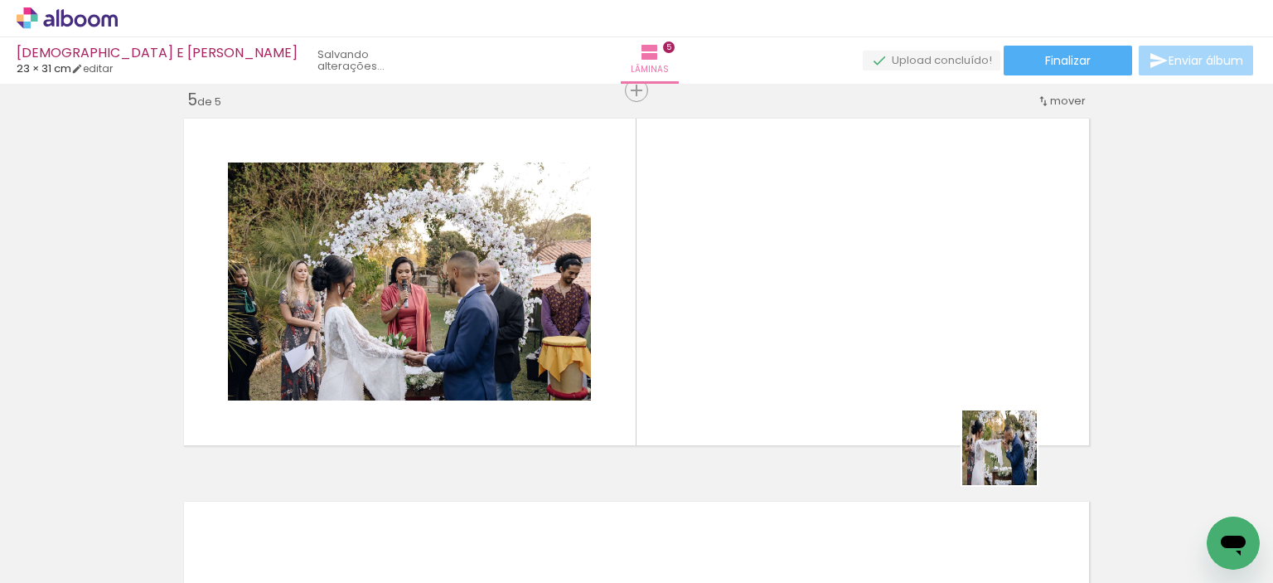
drag, startPoint x: 1074, startPoint y: 531, endPoint x: 902, endPoint y: 360, distance: 242.7
click at [902, 360] on quentale-workspace at bounding box center [636, 291] width 1273 height 583
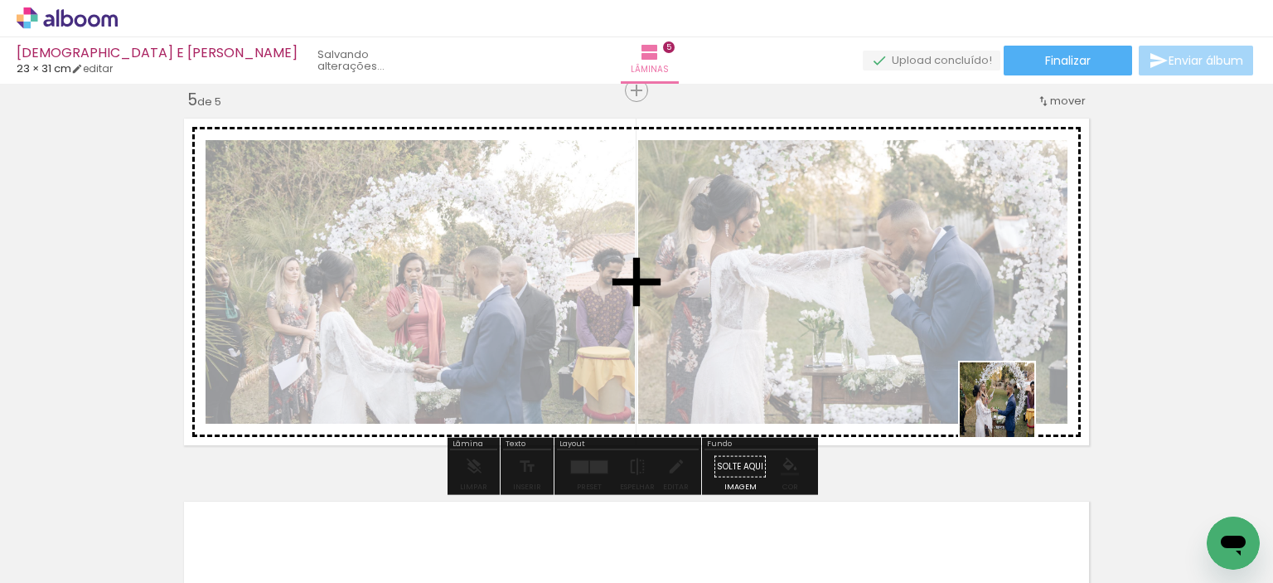
drag, startPoint x: 1157, startPoint y: 541, endPoint x: 926, endPoint y: 356, distance: 296.6
click at [926, 356] on quentale-workspace at bounding box center [636, 291] width 1273 height 583
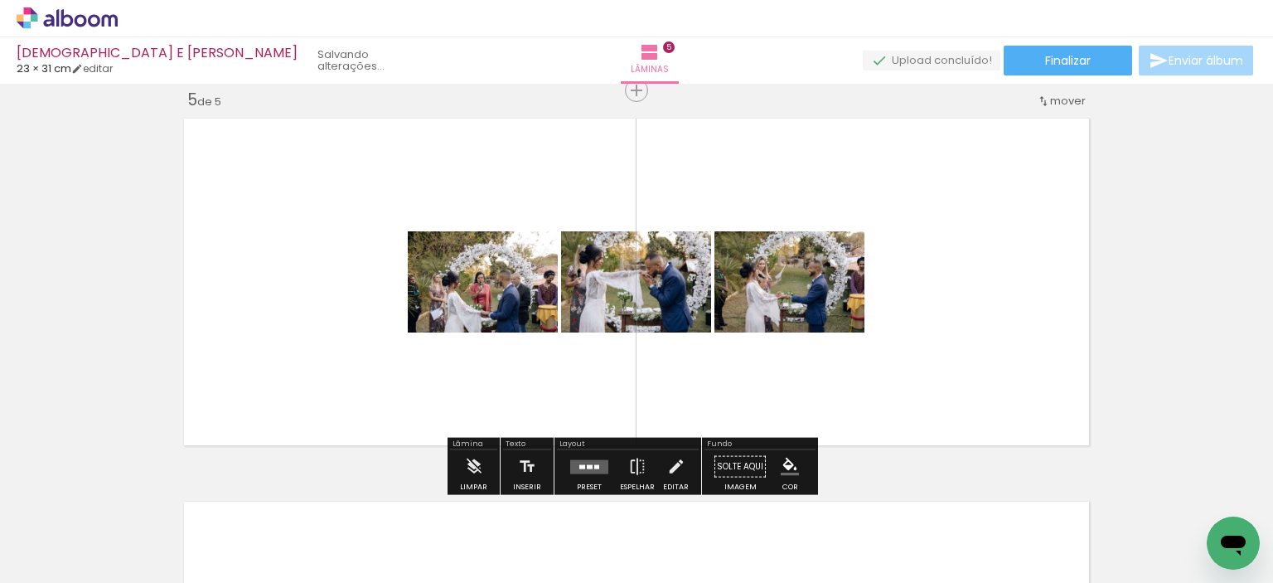
scroll to position [0, 1145]
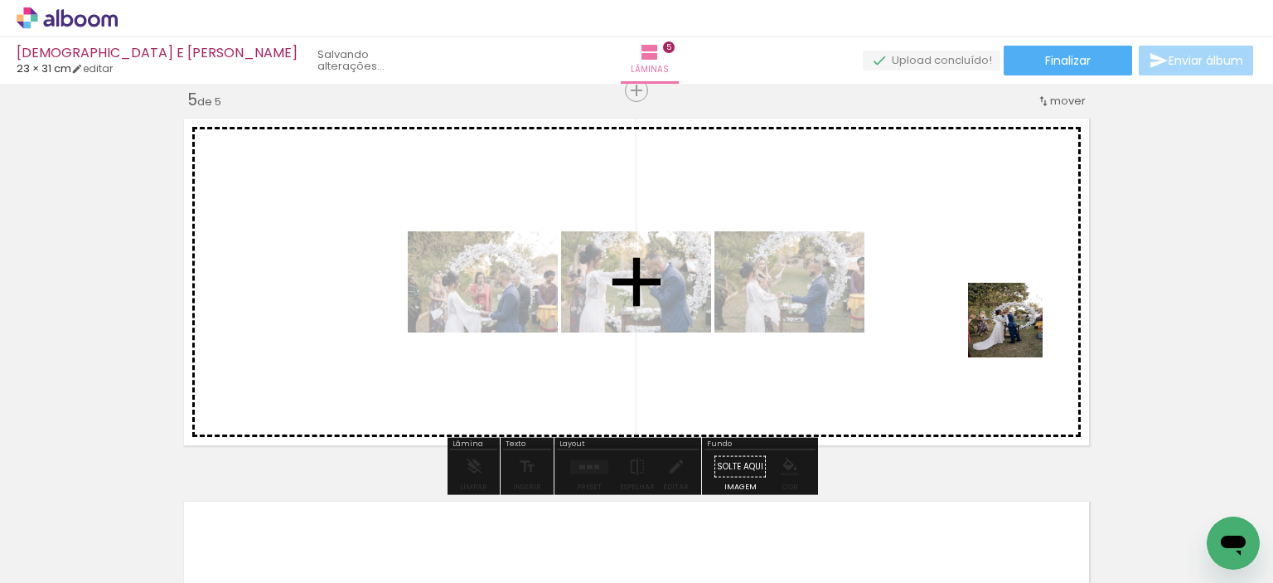
drag, startPoint x: 707, startPoint y: 558, endPoint x: 1018, endPoint y: 332, distance: 384.0
click at [1018, 332] on quentale-workspace at bounding box center [636, 291] width 1273 height 583
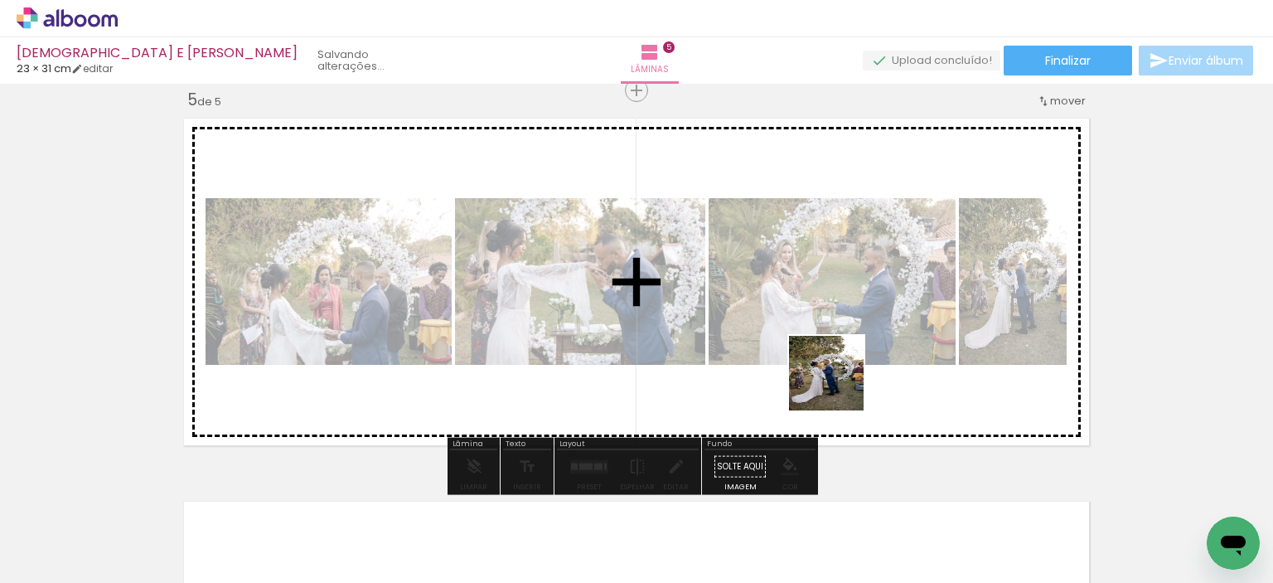
drag, startPoint x: 790, startPoint y: 540, endPoint x: 909, endPoint y: 351, distance: 223.5
click at [855, 312] on quentale-workspace at bounding box center [636, 291] width 1273 height 583
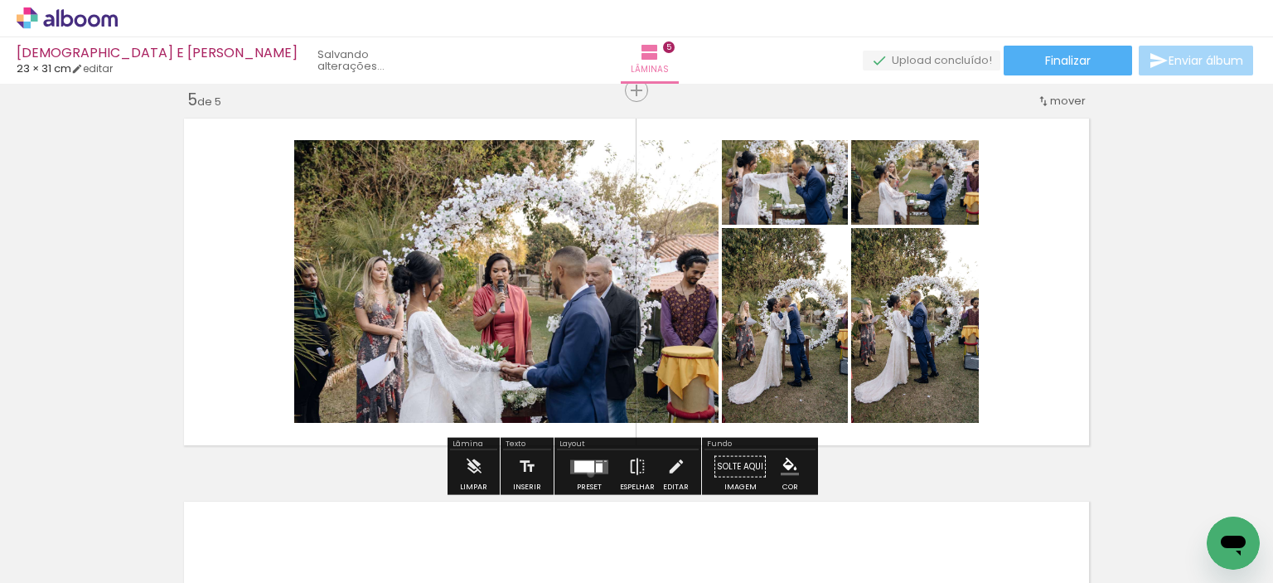
click at [587, 472] on quentale-layouter at bounding box center [589, 466] width 38 height 14
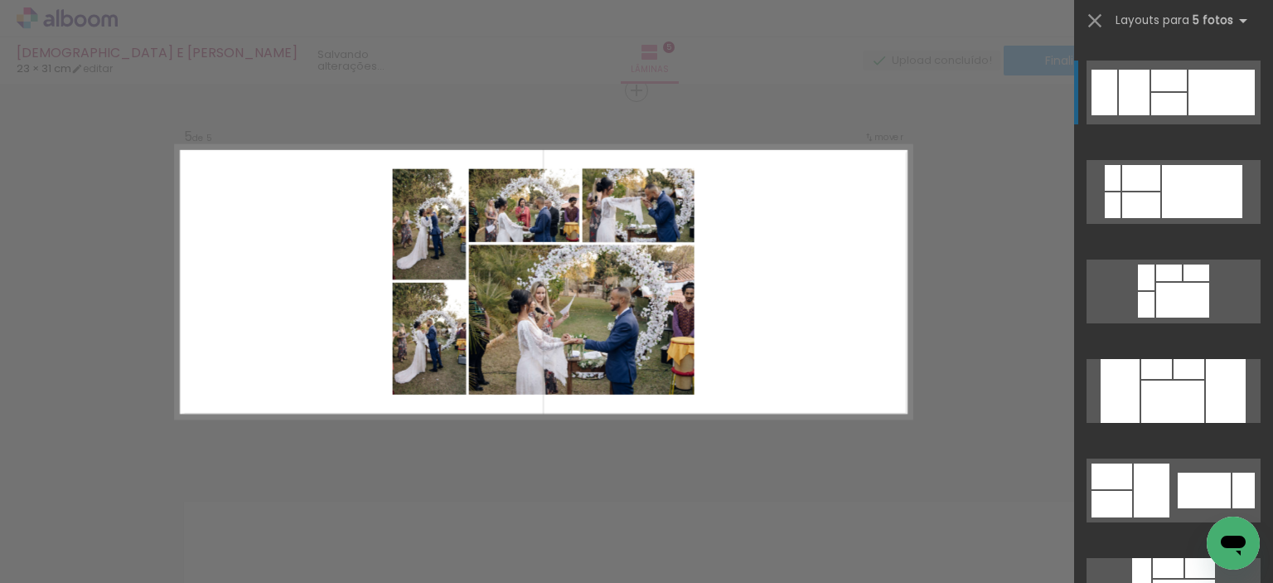
scroll to position [414, 0]
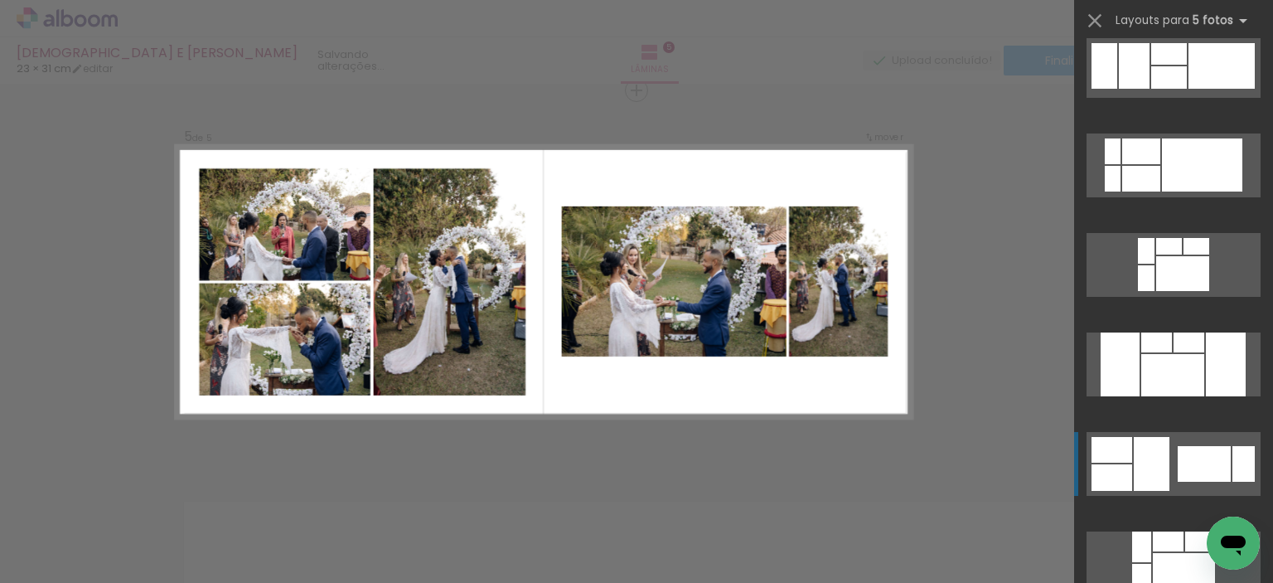
click at [1190, 482] on quentale-layouter at bounding box center [1174, 464] width 174 height 64
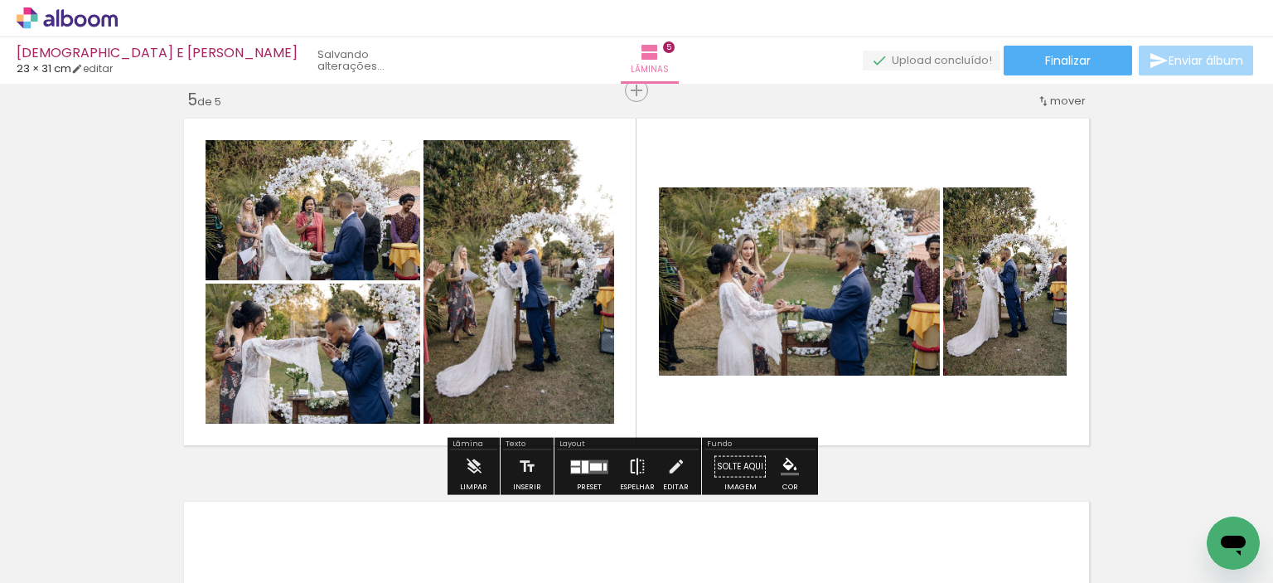
click at [638, 467] on iron-icon at bounding box center [637, 466] width 18 height 33
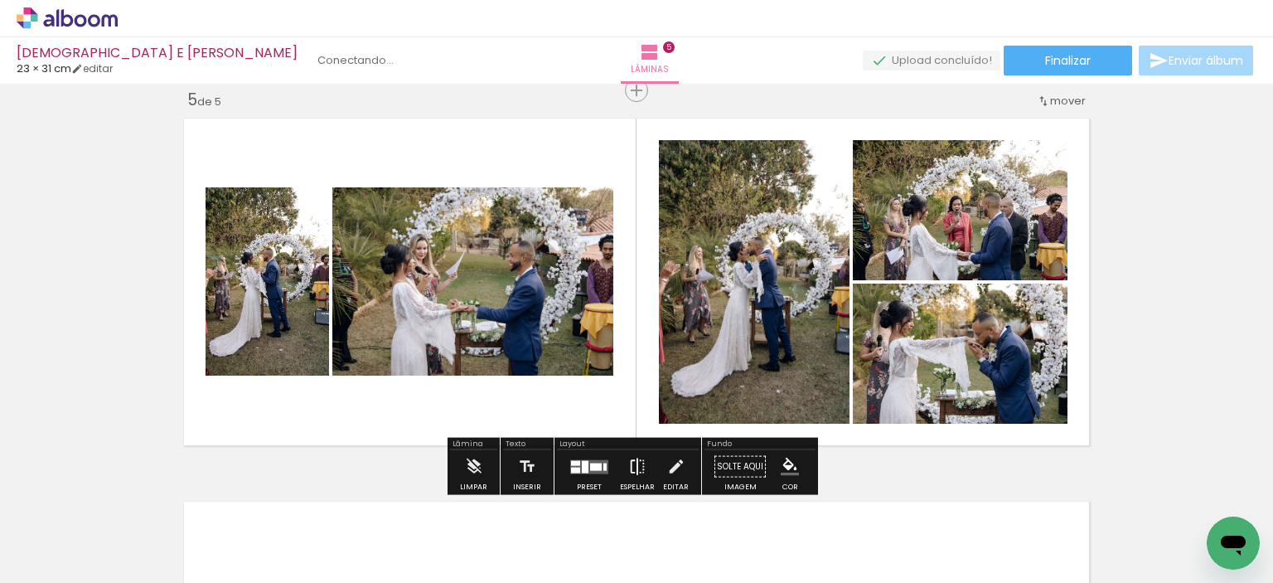
click at [637, 466] on iron-icon at bounding box center [637, 466] width 18 height 33
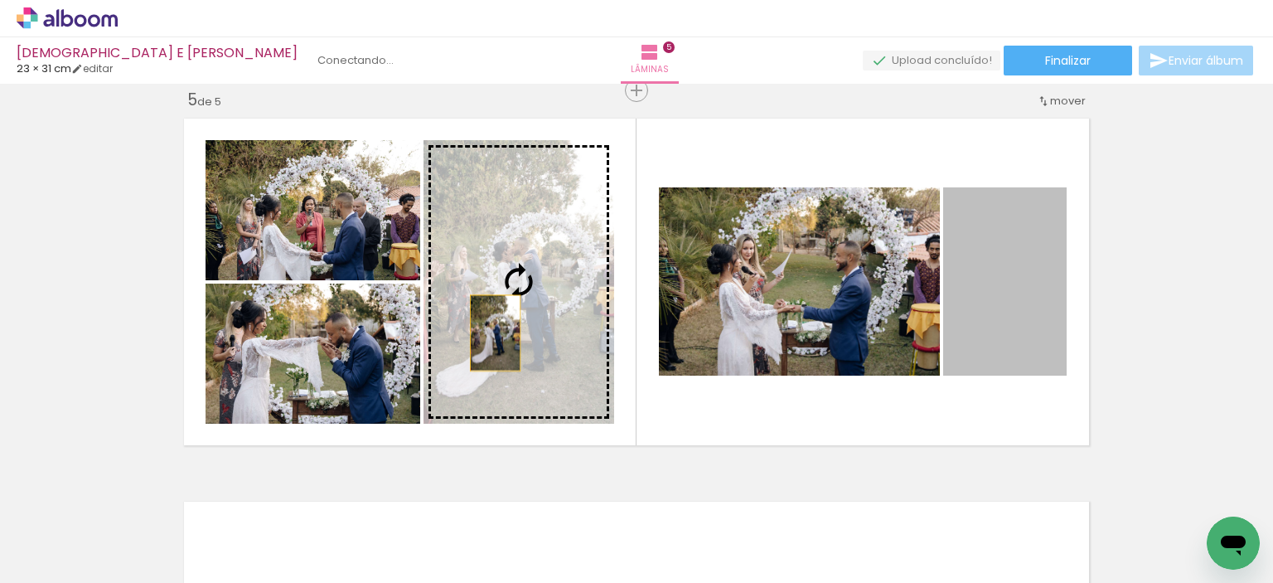
drag, startPoint x: 965, startPoint y: 328, endPoint x: 489, endPoint y: 332, distance: 475.8
click at [0, 0] on slot at bounding box center [0, 0] width 0 height 0
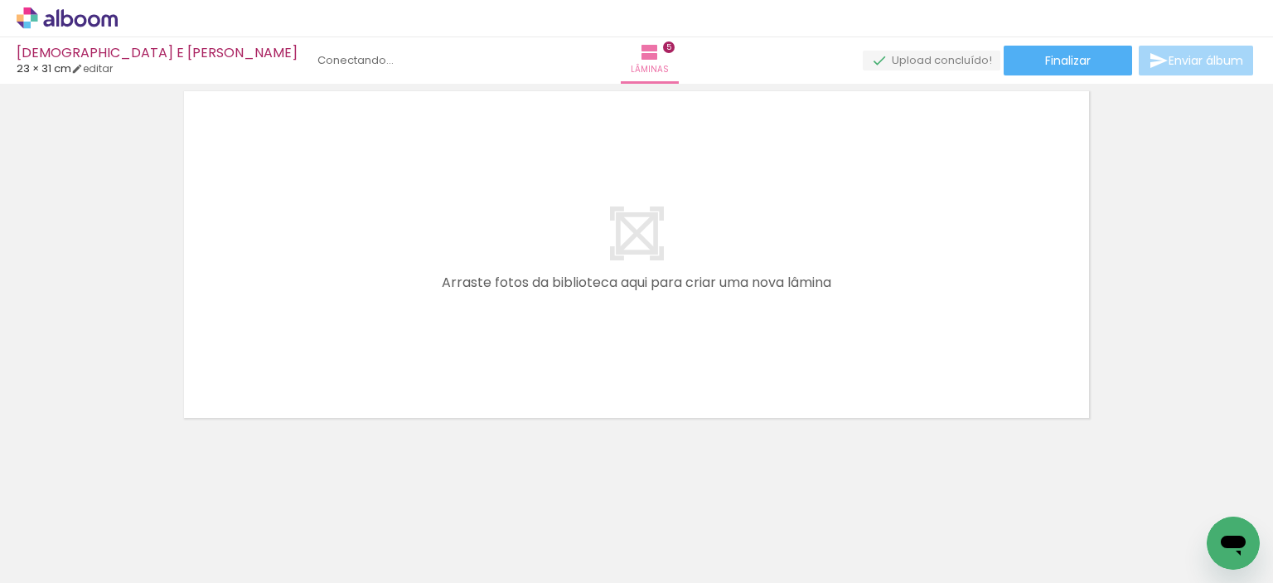
scroll to position [1966, 0]
drag, startPoint x: 888, startPoint y: 535, endPoint x: 861, endPoint y: 500, distance: 44.4
click at [686, 337] on quentale-workspace at bounding box center [636, 291] width 1273 height 583
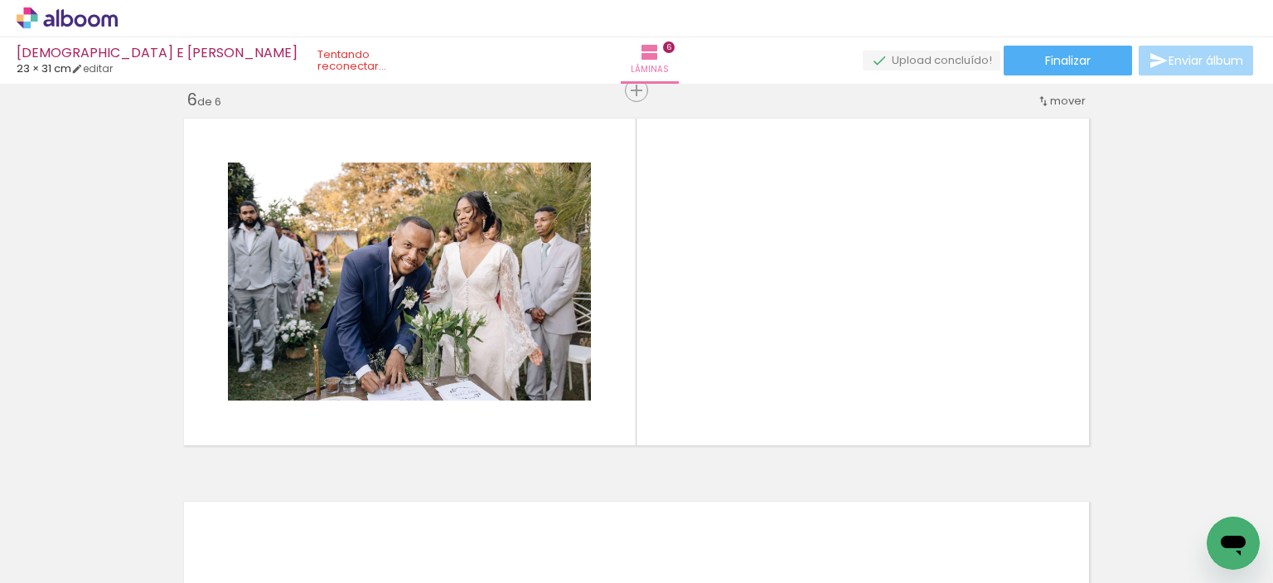
scroll to position [1936, 0]
drag, startPoint x: 975, startPoint y: 536, endPoint x: 918, endPoint y: 365, distance: 180.6
click at [918, 365] on quentale-workspace at bounding box center [636, 291] width 1273 height 583
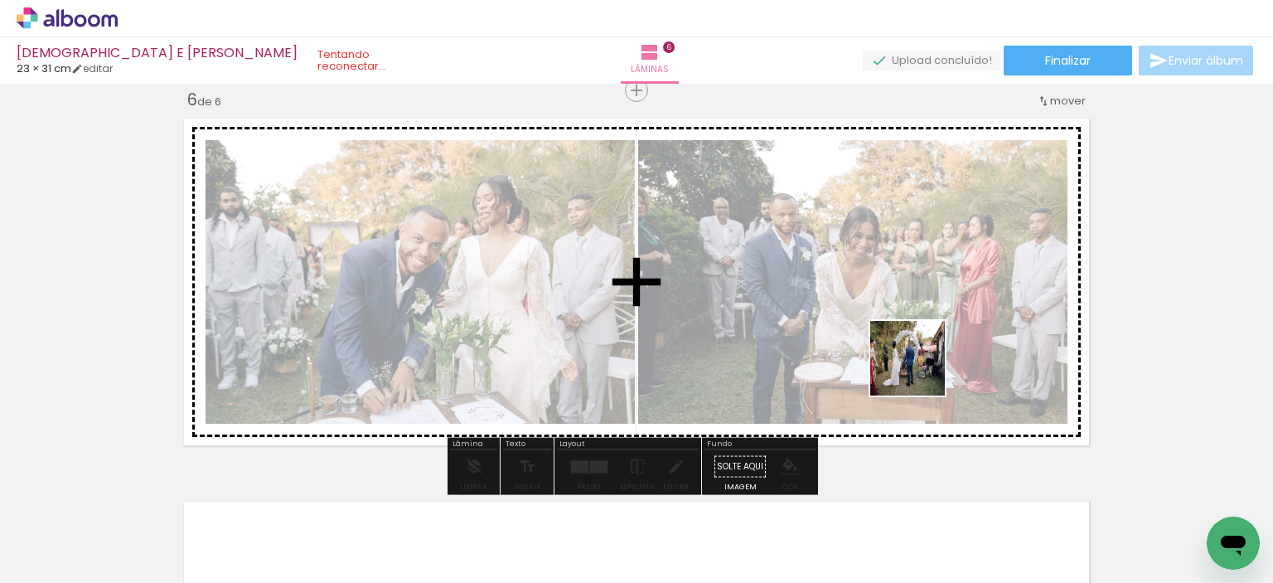
drag, startPoint x: 1065, startPoint y: 543, endPoint x: 1006, endPoint y: 453, distance: 107.1
click at [893, 342] on quentale-workspace at bounding box center [636, 291] width 1273 height 583
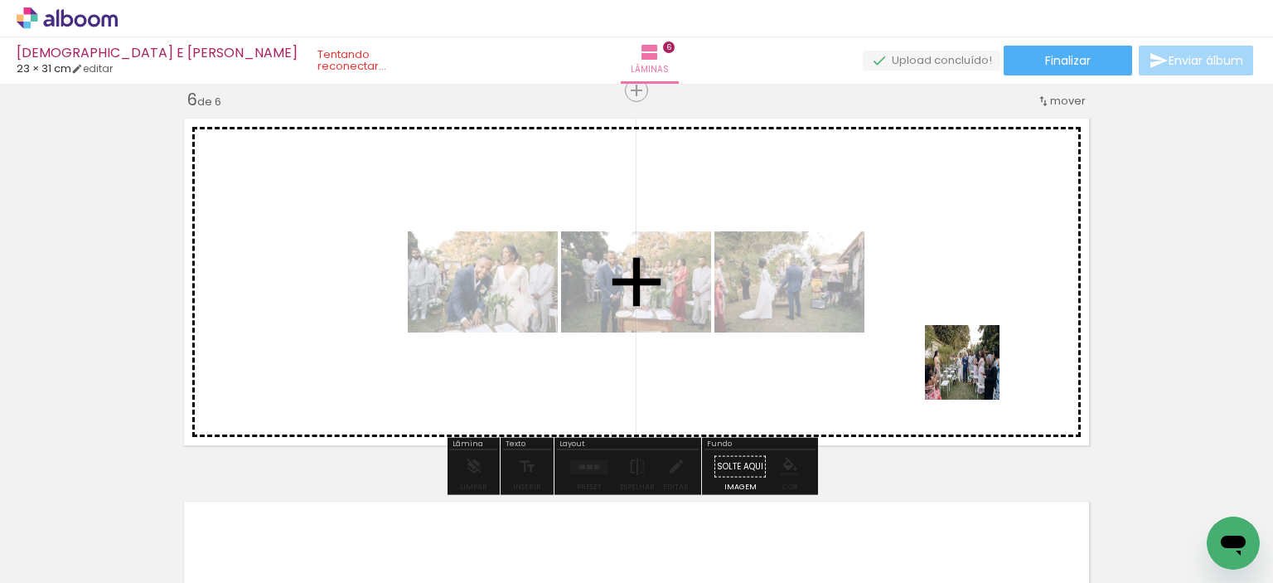
drag, startPoint x: 1035, startPoint y: 417, endPoint x: 865, endPoint y: 467, distance: 176.3
click at [968, 368] on quentale-workspace at bounding box center [636, 291] width 1273 height 583
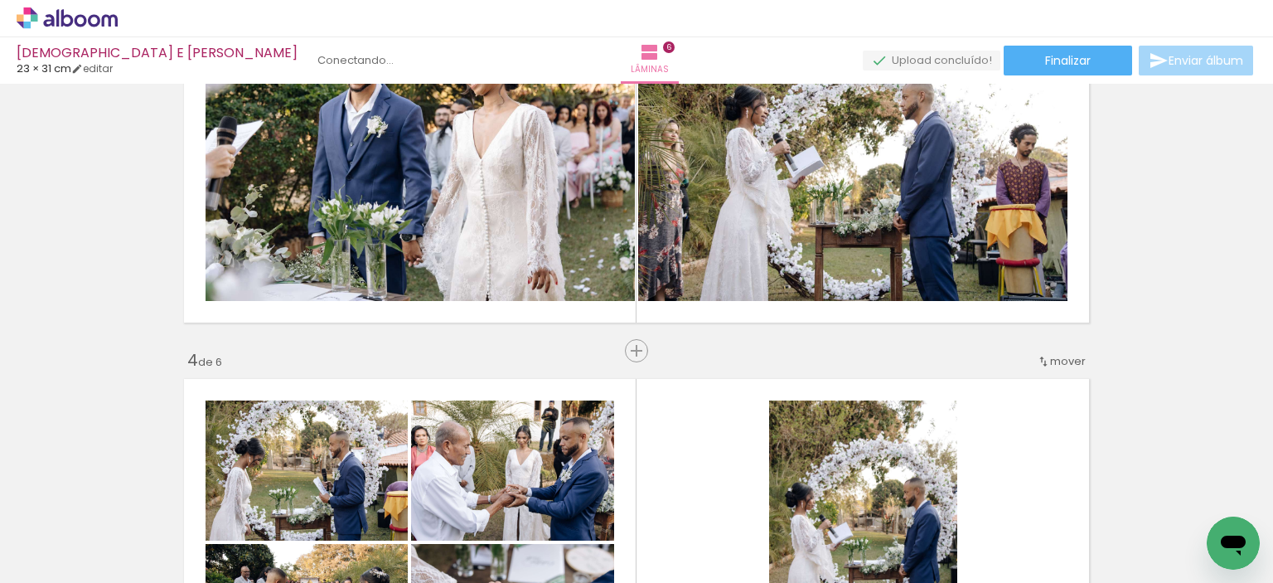
scroll to position [858, 0]
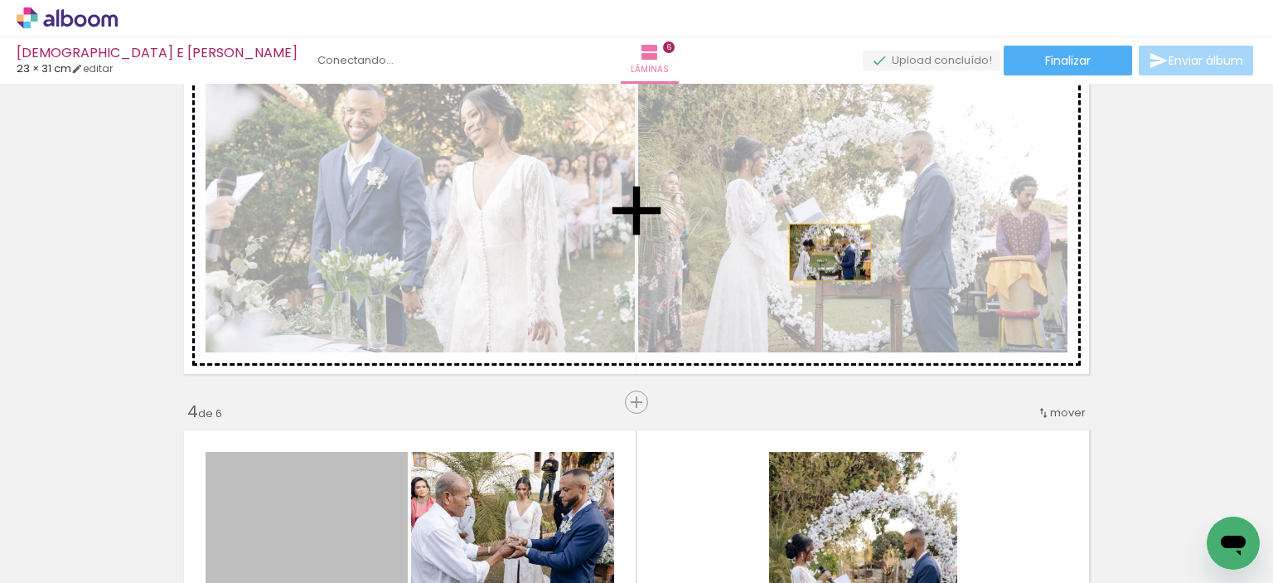
drag, startPoint x: 392, startPoint y: 464, endPoint x: 824, endPoint y: 252, distance: 481.2
click at [824, 252] on div "Inserir lâmina 1 de 6 Inserir lâmina 2 de 6 Inserir lâmina 3 de 6 Inserir lâmin…" at bounding box center [636, 573] width 1273 height 2682
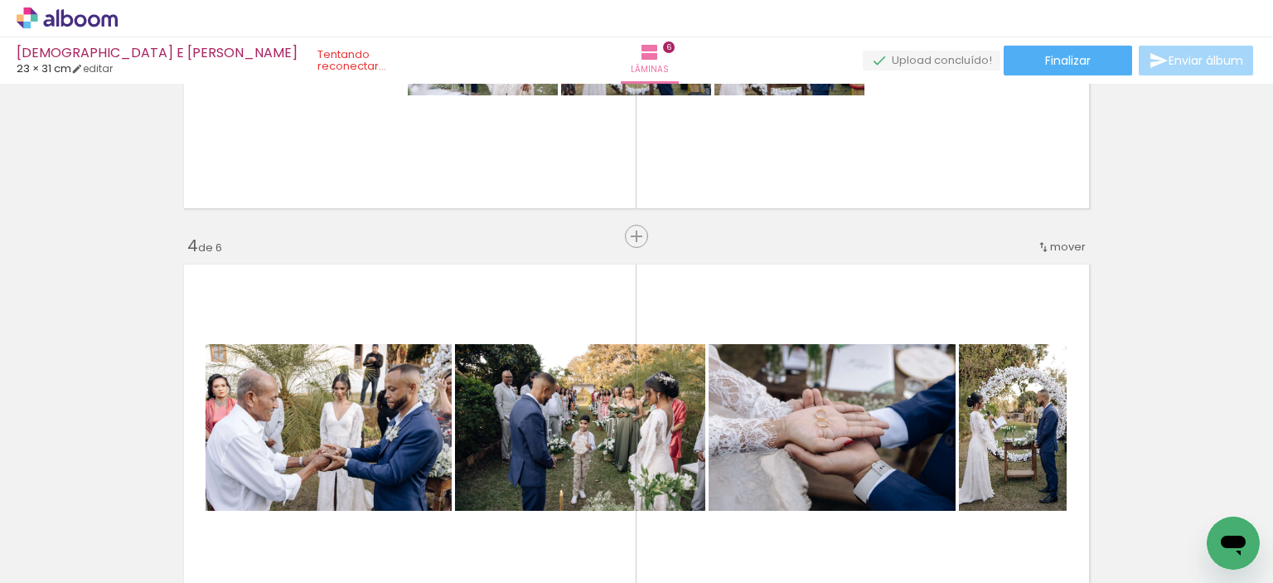
scroll to position [0, 1787]
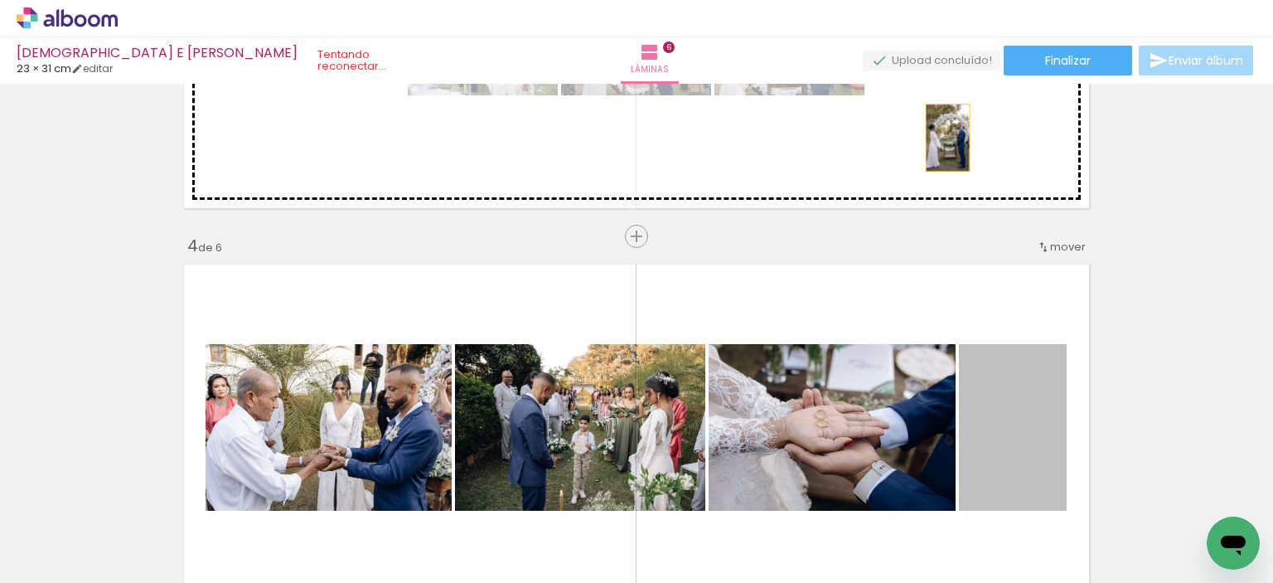
drag, startPoint x: 1005, startPoint y: 430, endPoint x: 942, endPoint y: 137, distance: 300.1
click at [942, 137] on div "Inserir lâmina 1 de 6 Inserir lâmina 2 de 6 Inserir lâmina 3 de 6 Inserir lâmin…" at bounding box center [636, 407] width 1273 height 2682
